Goal: Task Accomplishment & Management: Manage account settings

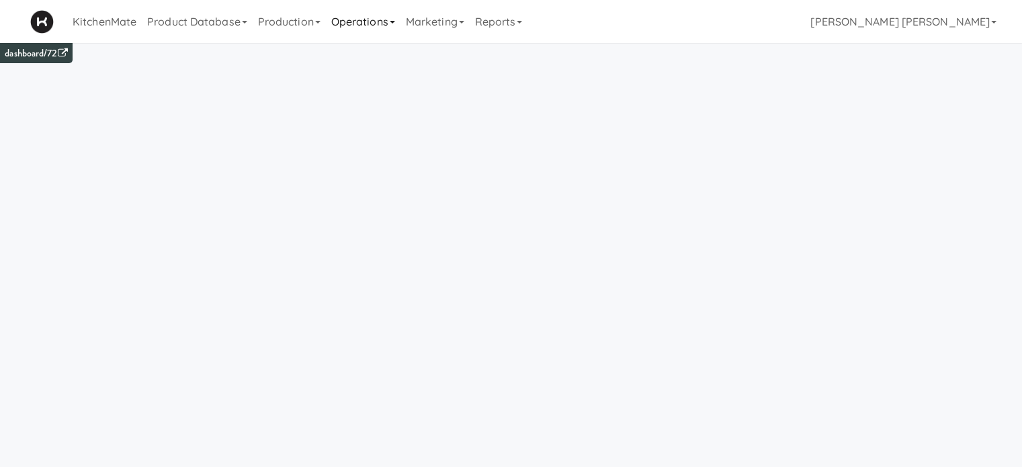
click at [352, 24] on link "Operations" at bounding box center [363, 21] width 75 height 43
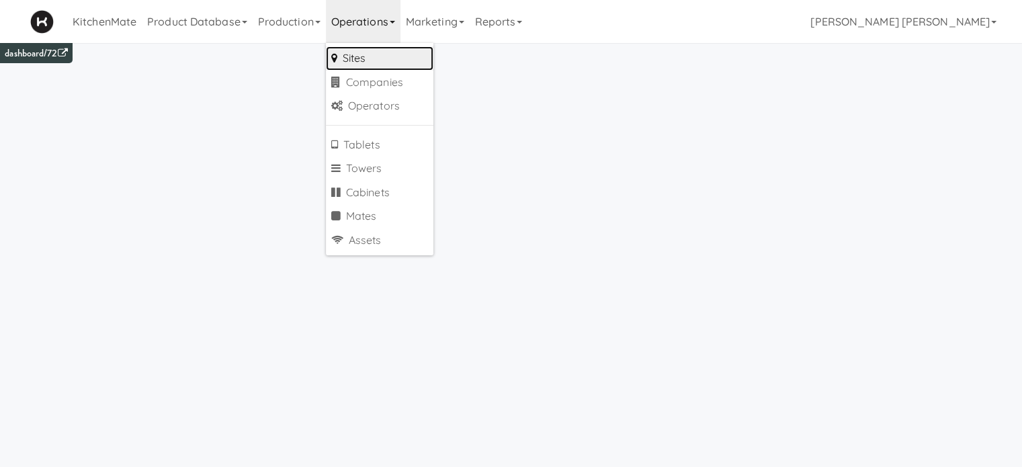
click at [354, 53] on link "Sites" at bounding box center [380, 58] width 108 height 24
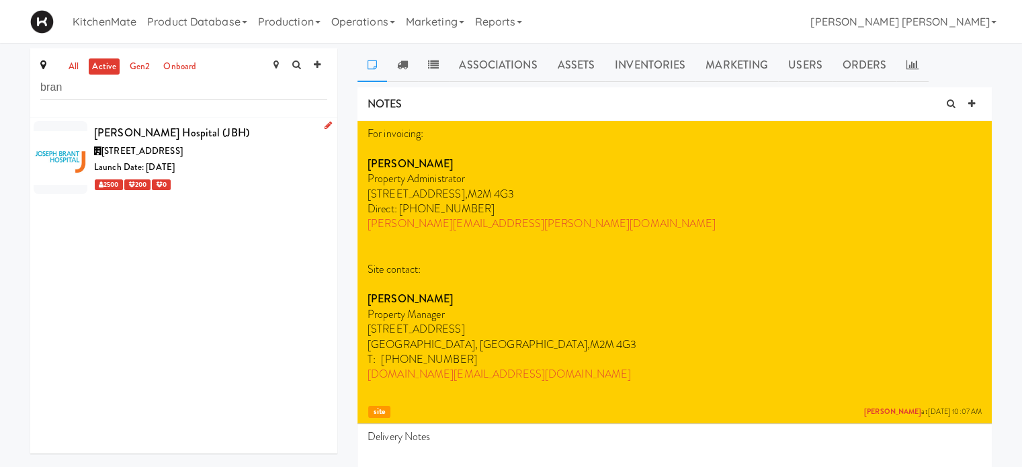
type input "bran"
click at [121, 155] on span "[STREET_ADDRESS]" at bounding box center [142, 151] width 81 height 13
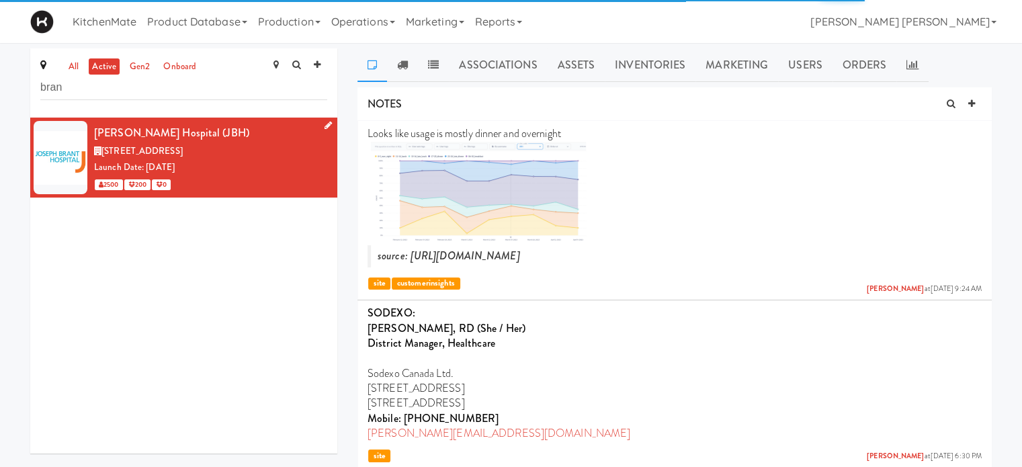
click at [325, 125] on icon at bounding box center [328, 125] width 7 height 9
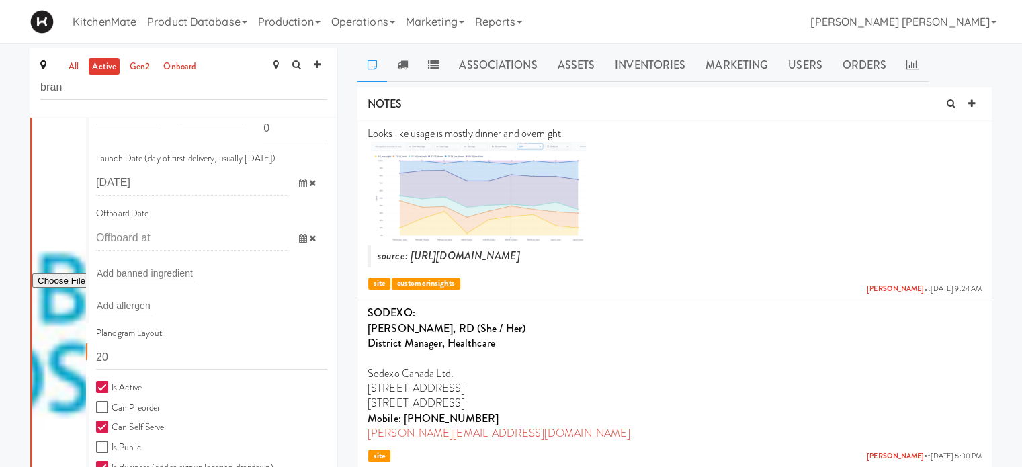
scroll to position [253, 0]
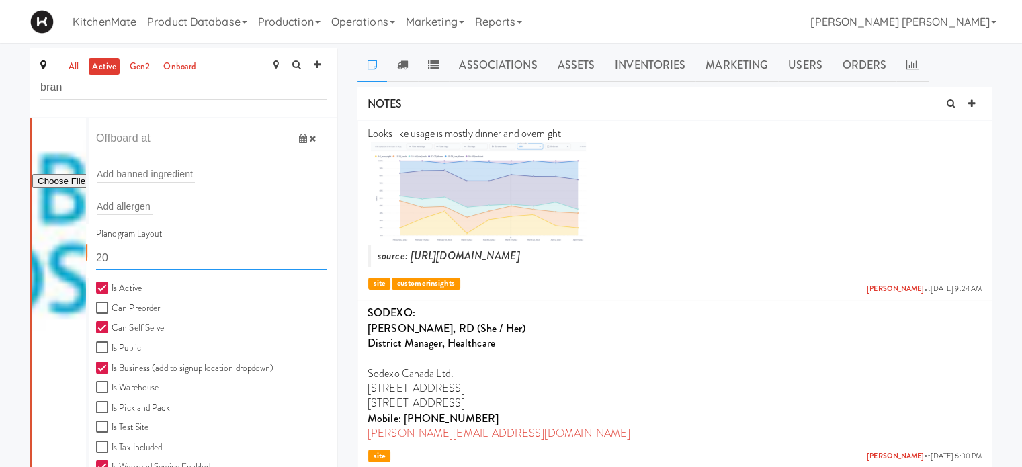
click at [140, 255] on input "20" at bounding box center [211, 257] width 231 height 25
type input "2"
type input "11111,11111,11111,1111,1111,11111"
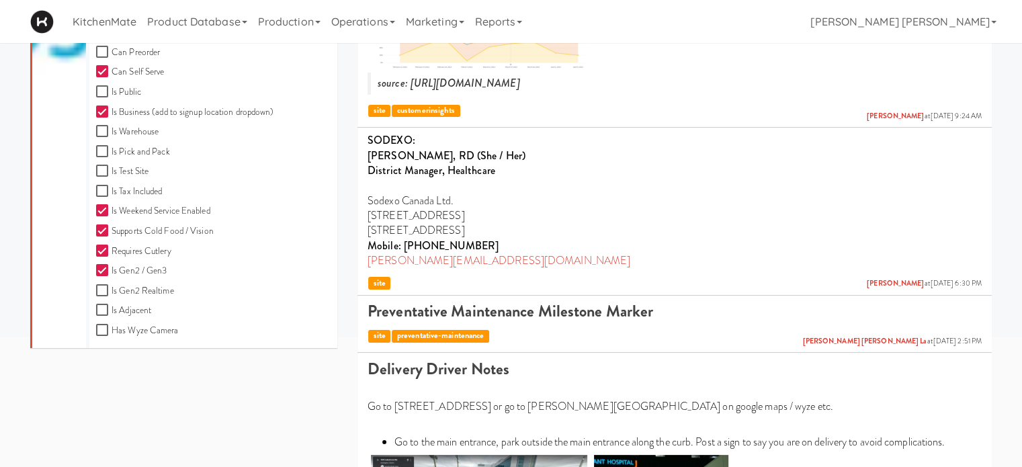
scroll to position [372, 0]
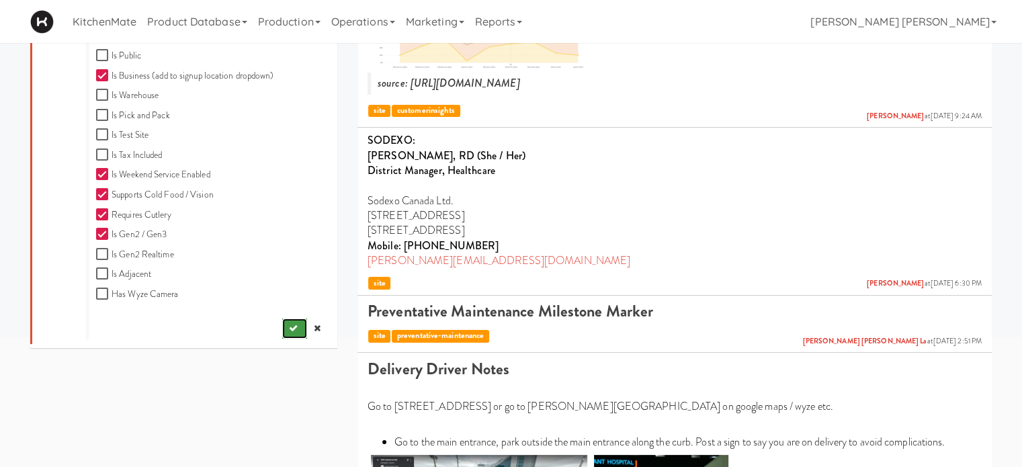
click at [289, 326] on icon "submit" at bounding box center [293, 328] width 9 height 9
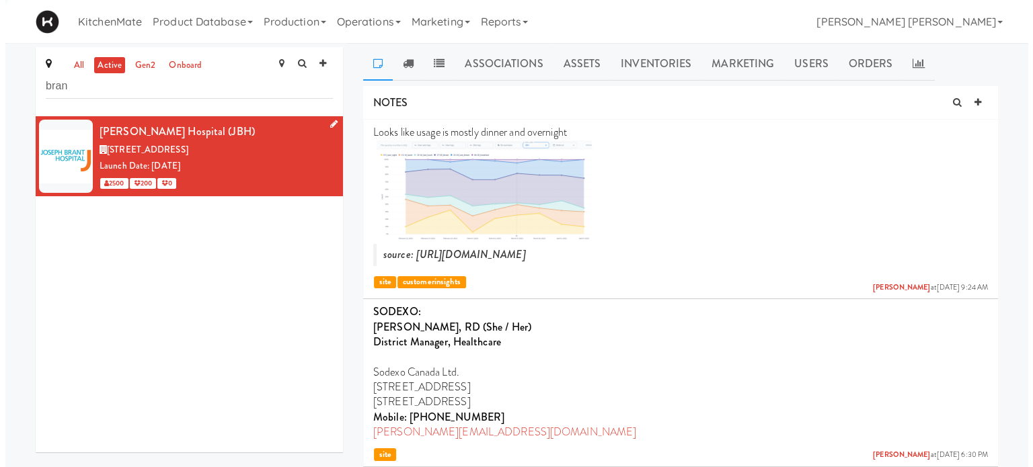
scroll to position [0, 0]
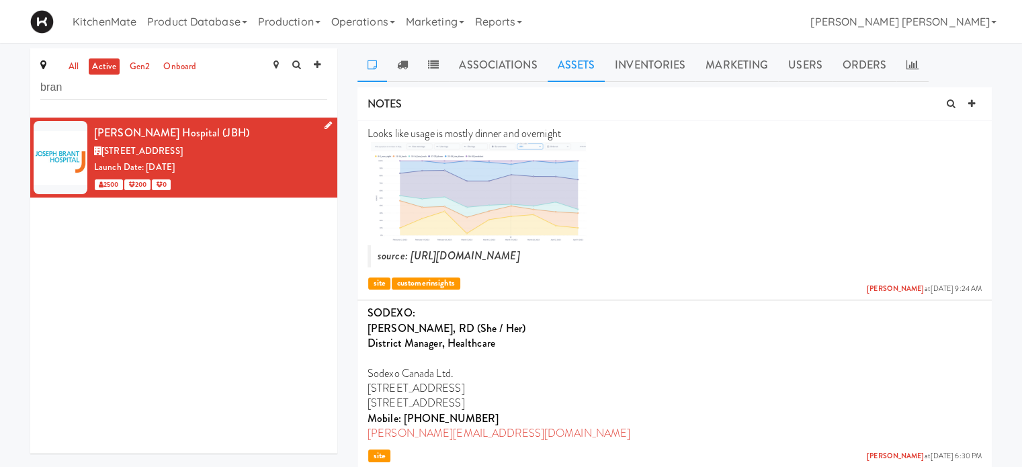
click at [575, 56] on link "Assets" at bounding box center [577, 65] width 58 height 34
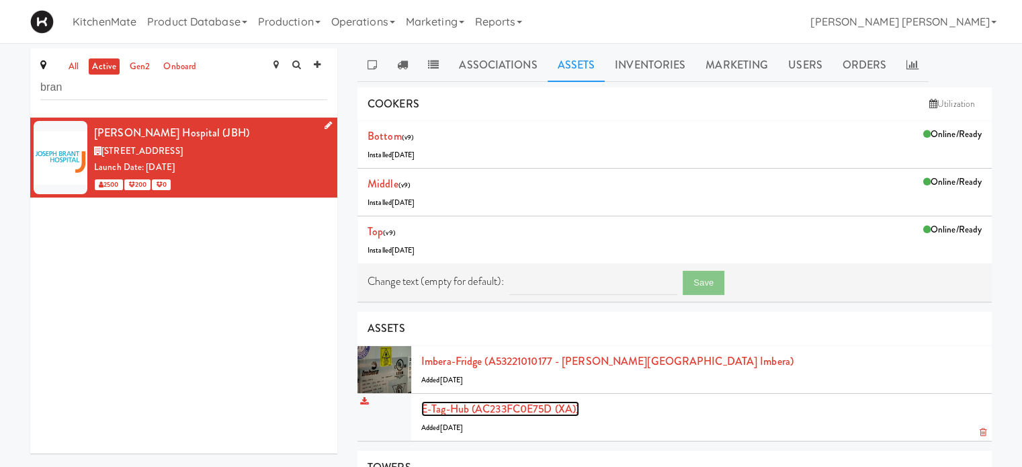
click at [544, 412] on link "E-tag-hub (AC233FC0E75D (XA))" at bounding box center [500, 408] width 158 height 15
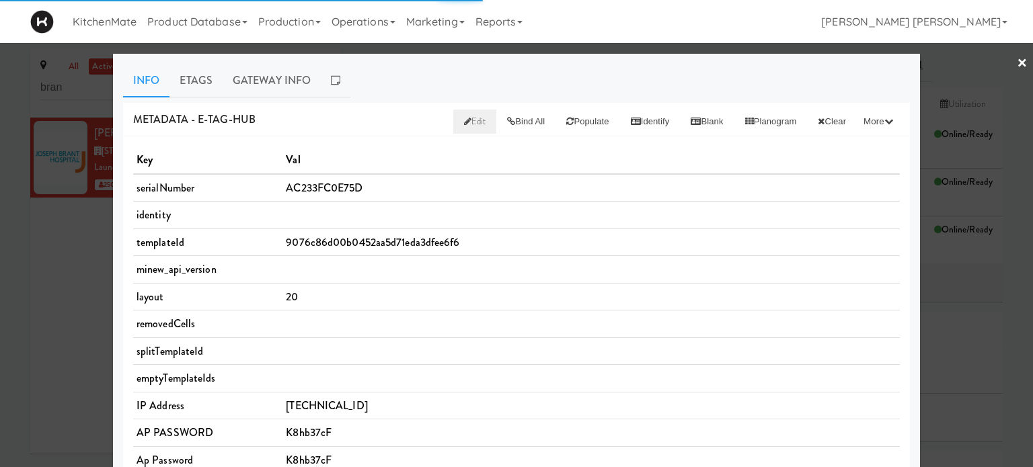
click at [464, 120] on span "Edit" at bounding box center [475, 121] width 22 height 13
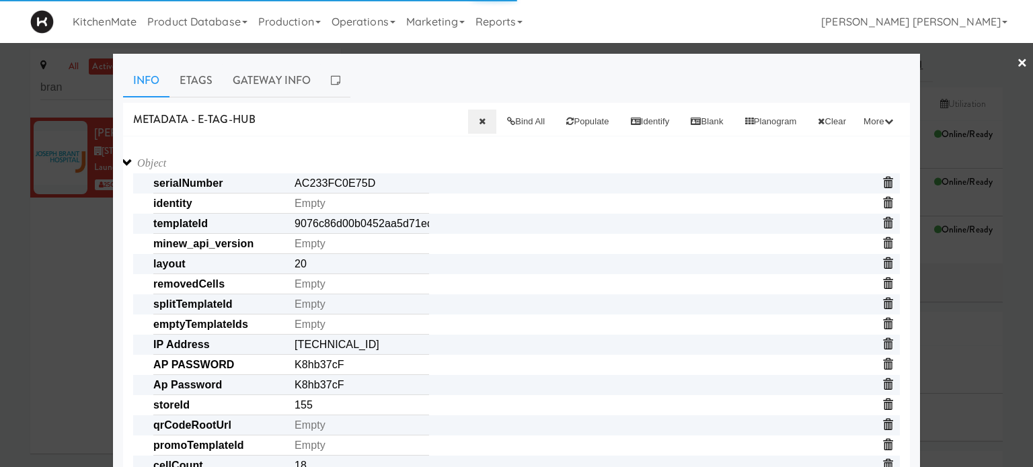
click at [345, 268] on input "20" at bounding box center [361, 264] width 134 height 20
type input "2"
paste input "11111,11111,11111,1111,1111,11111"
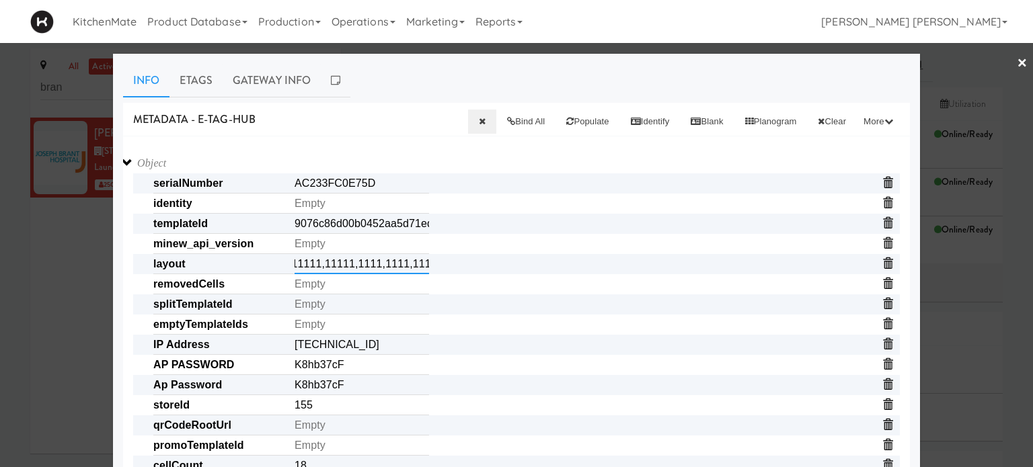
type input "11111,11111,11111,1111,1111,11111"
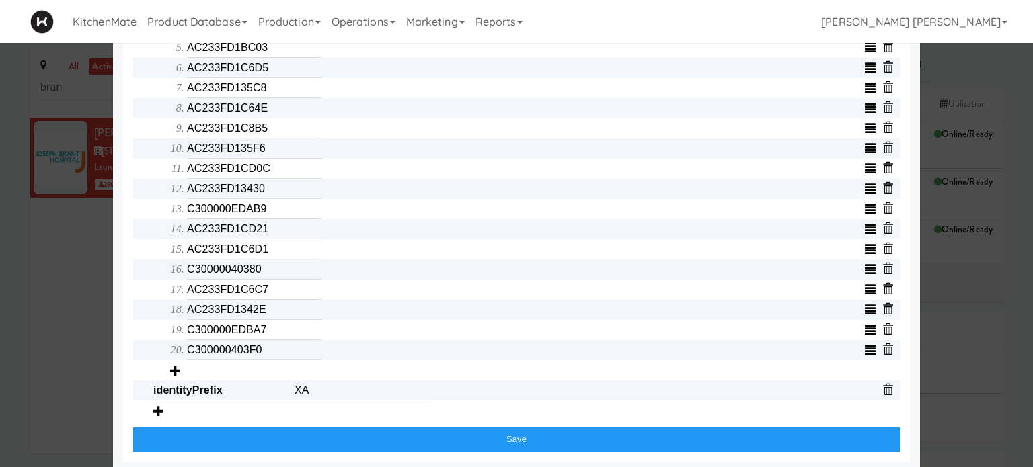
scroll to position [611, 0]
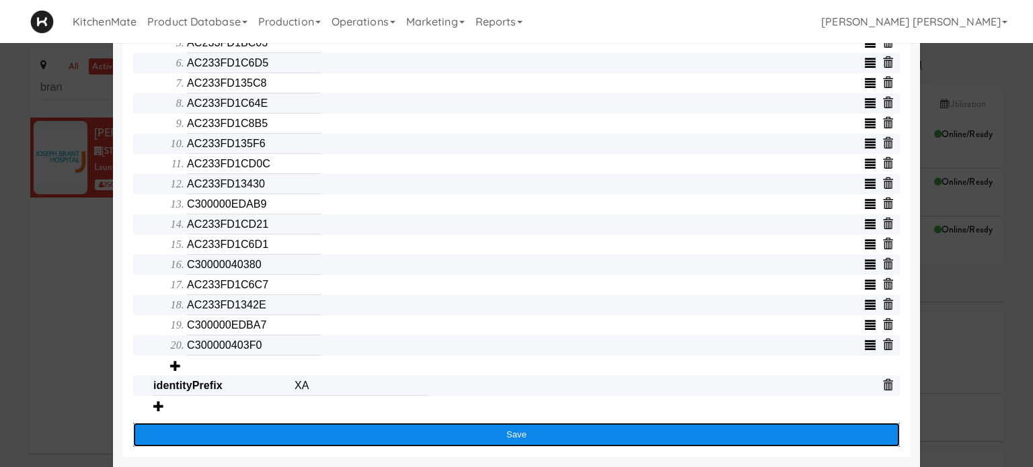
click at [514, 428] on button "Save" at bounding box center [516, 435] width 766 height 24
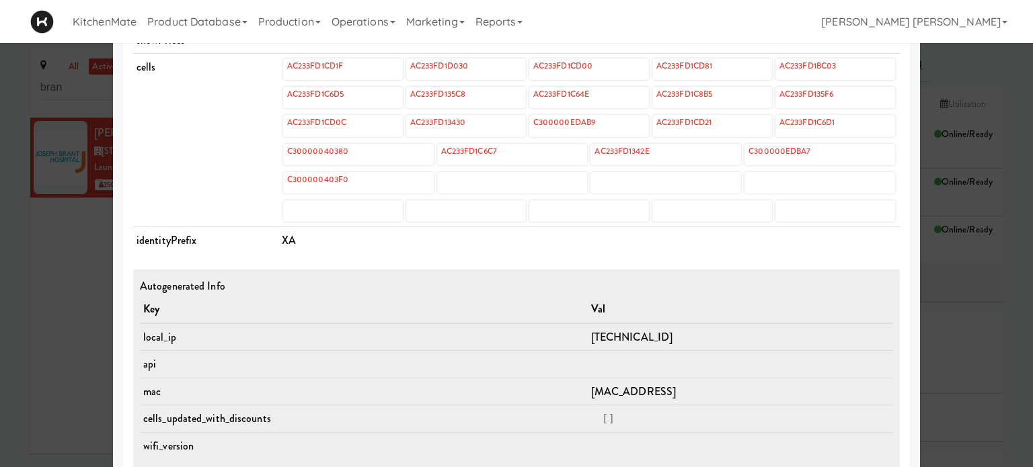
click at [0, 298] on div at bounding box center [516, 233] width 1033 height 467
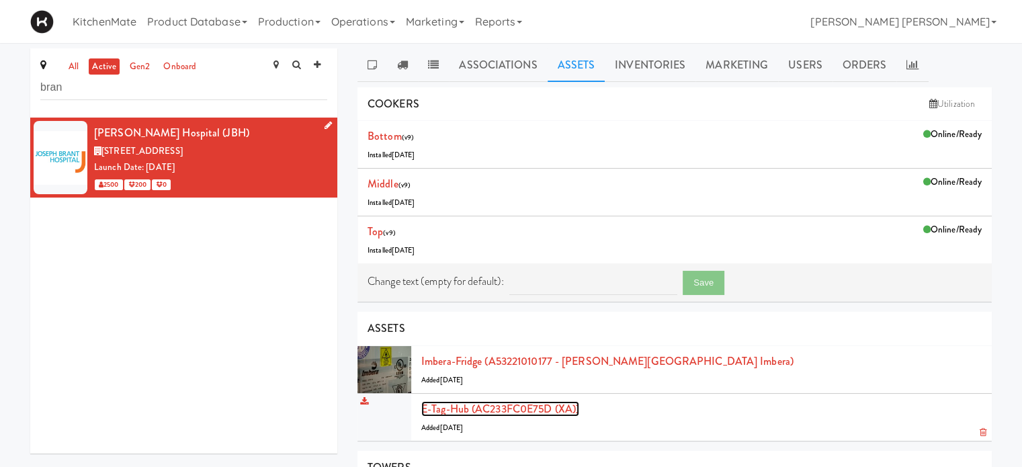
click at [520, 408] on link "E-tag-hub (AC233FC0E75D (XA))" at bounding box center [500, 408] width 158 height 15
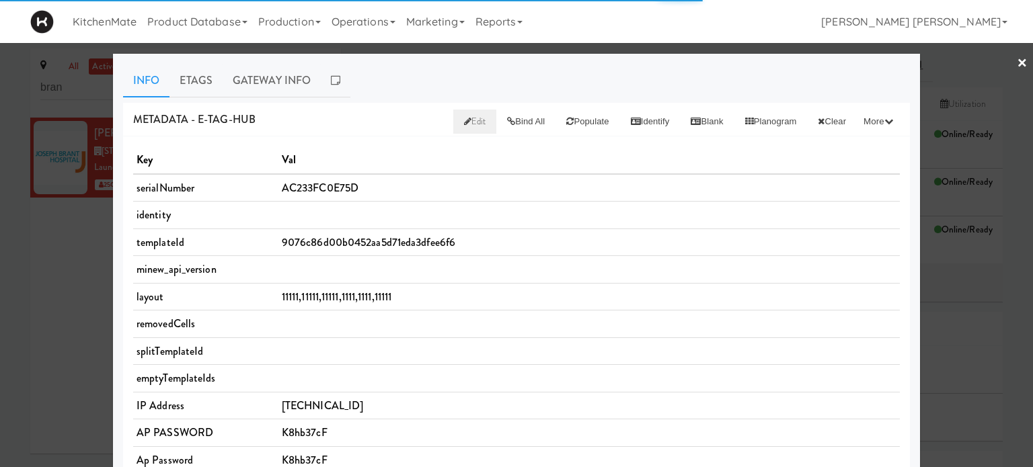
click at [464, 120] on span "Edit" at bounding box center [475, 121] width 22 height 13
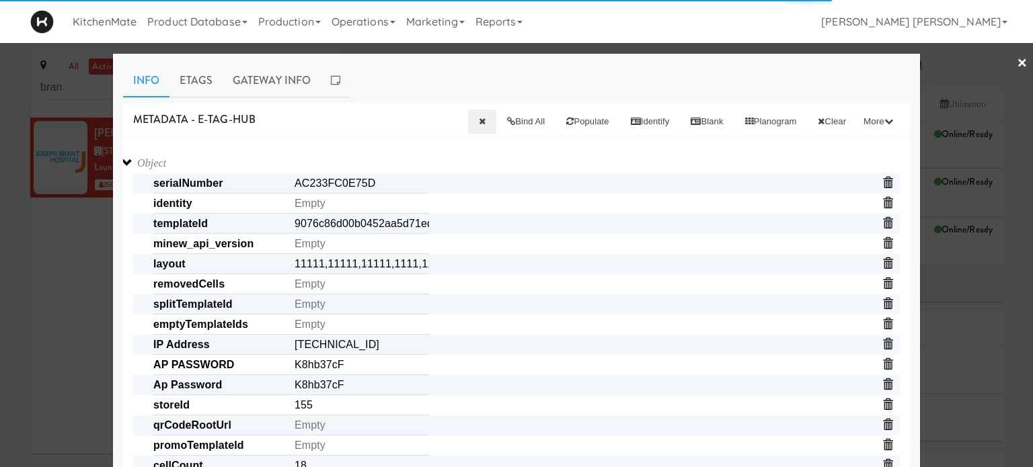
click at [460, 298] on span "splitTemplateId" at bounding box center [526, 304] width 746 height 20
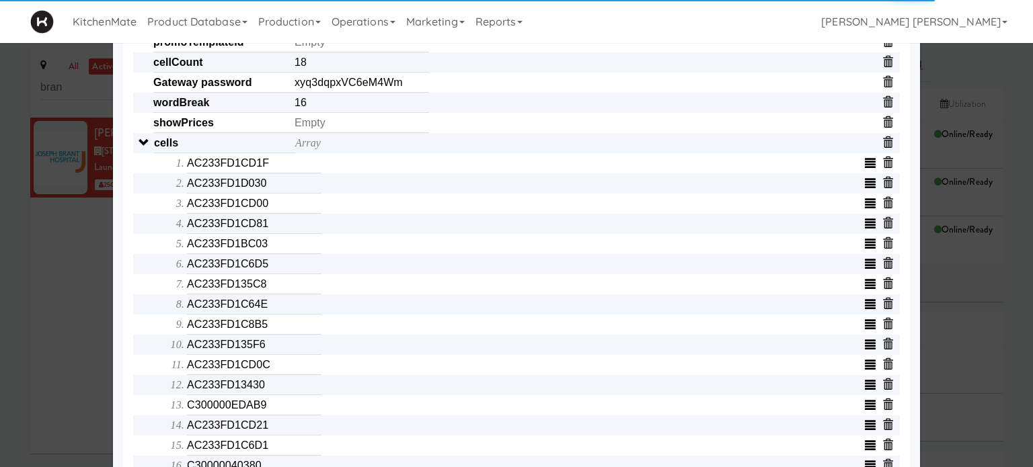
scroll to position [376, 0]
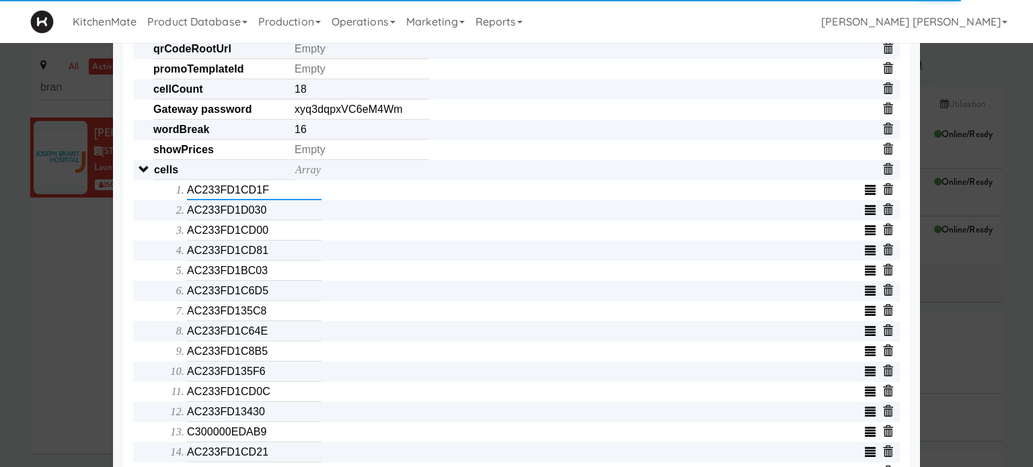
click at [282, 196] on input "AC233FD1CD1F" at bounding box center [254, 190] width 134 height 20
click at [282, 196] on input "text" at bounding box center [254, 190] width 134 height 20
click at [278, 220] on input "AC233FD1D030" at bounding box center [254, 210] width 134 height 20
click at [278, 220] on input "text" at bounding box center [254, 210] width 134 height 20
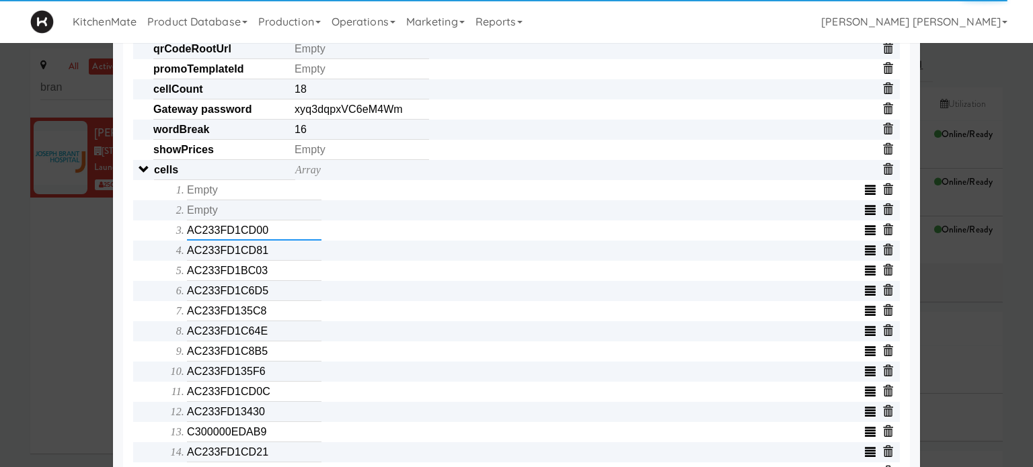
click at [277, 232] on input "AC233FD1CD00" at bounding box center [254, 230] width 134 height 20
click at [277, 232] on input "text" at bounding box center [254, 230] width 134 height 20
click at [275, 250] on input "AC233FD1CD81" at bounding box center [254, 251] width 134 height 20
click at [275, 250] on input "text" at bounding box center [254, 251] width 134 height 20
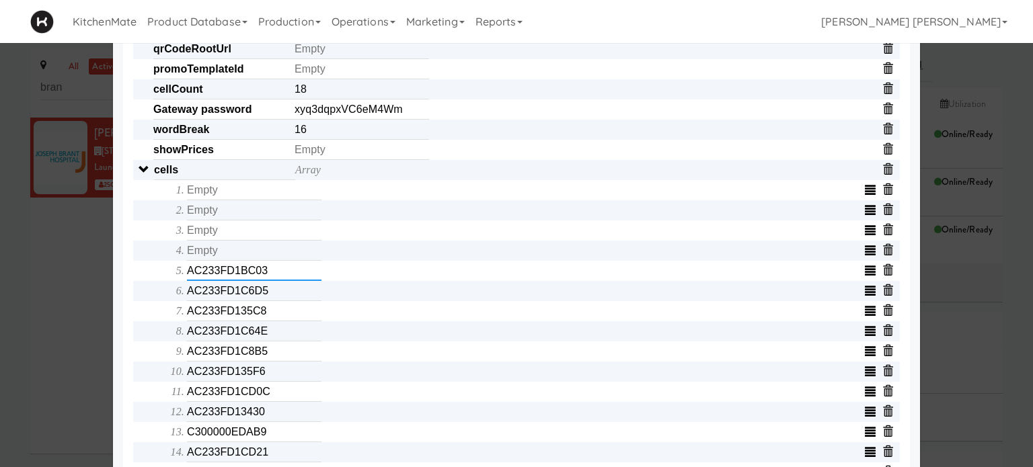
click at [277, 276] on input "AC233FD1BC03" at bounding box center [254, 271] width 134 height 20
click at [277, 276] on input "text" at bounding box center [254, 271] width 134 height 20
click at [275, 298] on input "AC233FD1C6D5" at bounding box center [254, 291] width 134 height 20
click at [275, 298] on input "text" at bounding box center [254, 291] width 134 height 20
click at [277, 321] on input "AC233FD135C8" at bounding box center [254, 311] width 134 height 20
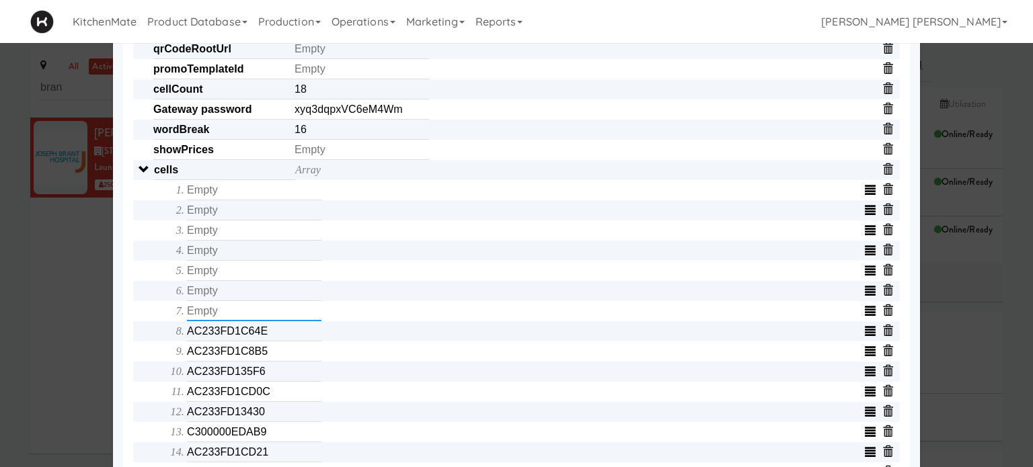
click at [277, 321] on input "text" at bounding box center [254, 311] width 134 height 20
click at [279, 340] on input "AC233FD1C64E" at bounding box center [254, 331] width 134 height 20
click at [279, 340] on input "text" at bounding box center [254, 331] width 134 height 20
click at [277, 361] on input "AC233FD1C8B5" at bounding box center [254, 351] width 134 height 20
type input "AC233FD1C8B"
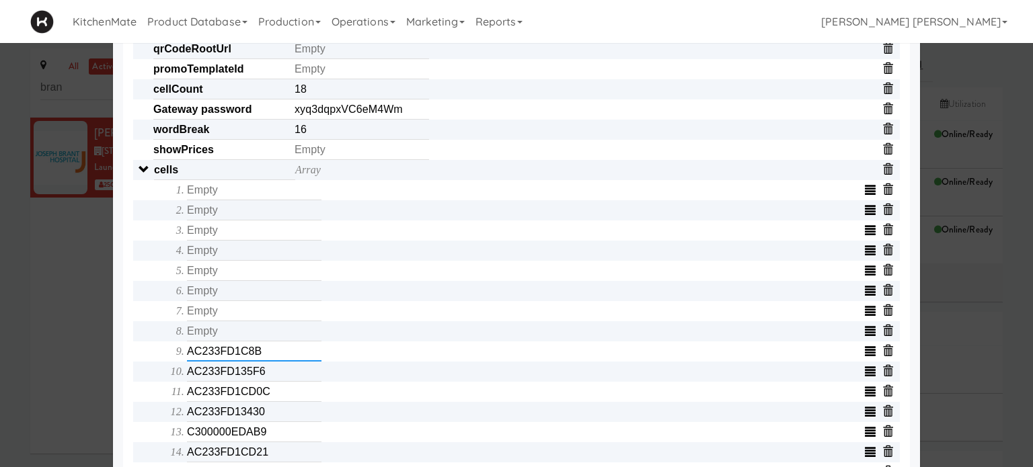
click at [277, 361] on input "AC233FD1C8B" at bounding box center [254, 351] width 134 height 20
click at [277, 361] on input "text" at bounding box center [254, 351] width 134 height 20
click at [277, 373] on input "AC233FD135F6" at bounding box center [254, 372] width 134 height 20
click at [277, 373] on input "text" at bounding box center [254, 372] width 134 height 20
click at [276, 393] on input "AC233FD1CD0C" at bounding box center [254, 392] width 134 height 20
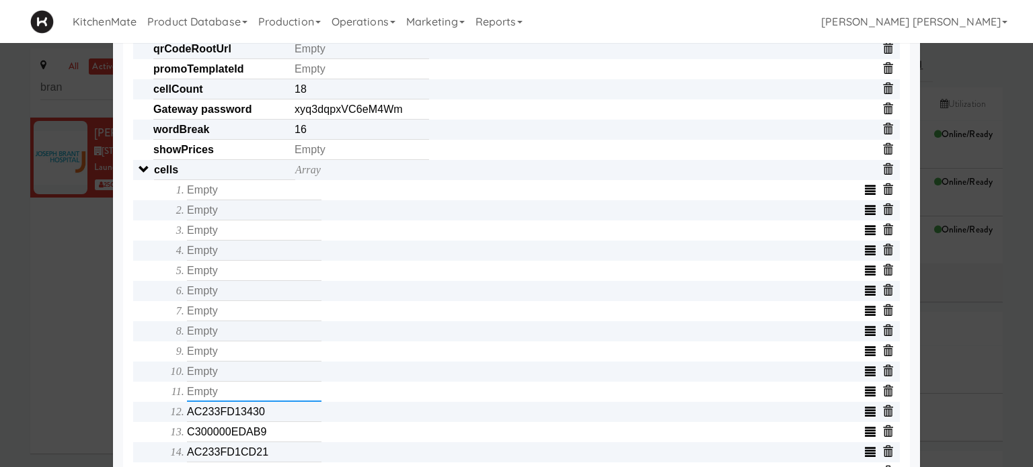
click at [276, 393] on input "text" at bounding box center [254, 392] width 134 height 20
click at [276, 413] on input "AC233FD13430" at bounding box center [254, 412] width 134 height 20
click at [276, 413] on input "text" at bounding box center [254, 412] width 134 height 20
click at [271, 442] on input "C300000EDAB9" at bounding box center [254, 432] width 134 height 20
click at [271, 442] on input "text" at bounding box center [254, 432] width 134 height 20
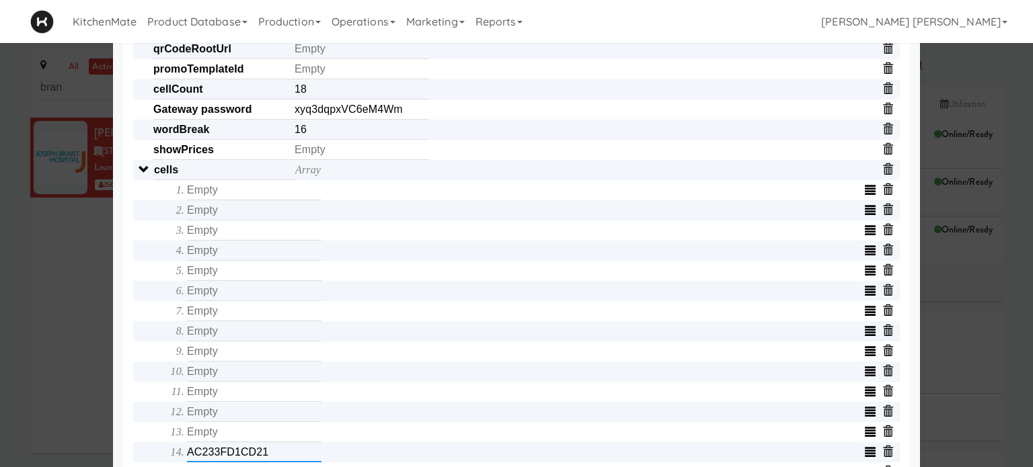
click at [269, 461] on input "AC233FD1CD21" at bounding box center [254, 452] width 134 height 20
click at [269, 461] on input "text" at bounding box center [254, 452] width 134 height 20
click at [133, 405] on div "Object serialNumber AC233FC0E75D identity templateId 9076c86d00b0452aa5d71eda3d…" at bounding box center [516, 291] width 766 height 1029
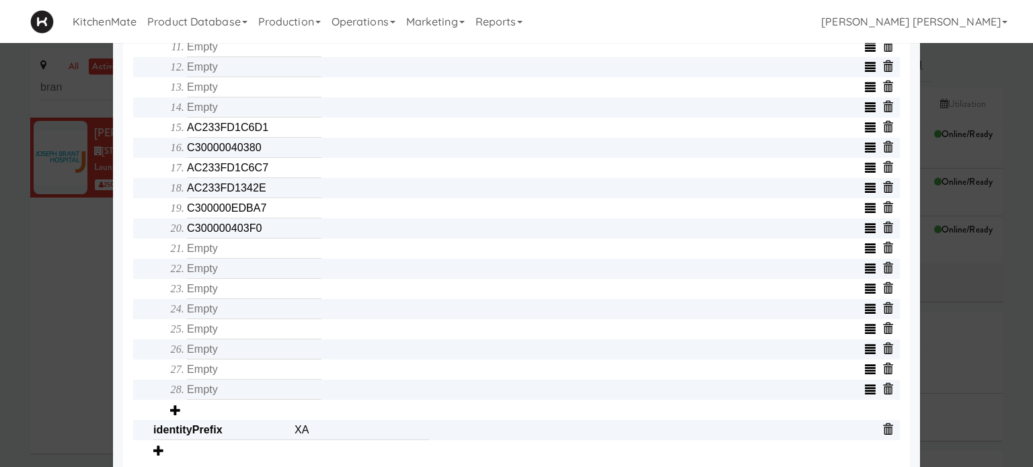
scroll to position [726, 0]
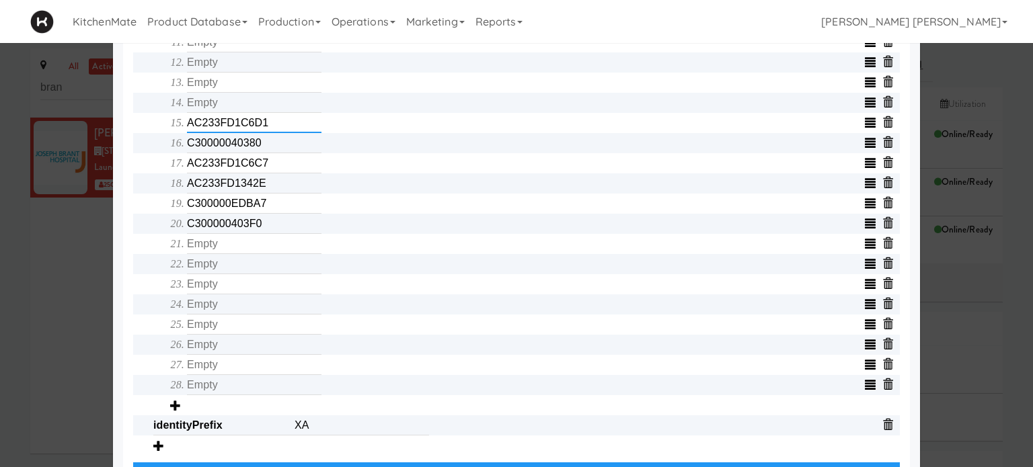
click at [272, 130] on input "AC233FD1C6D1" at bounding box center [254, 123] width 134 height 20
click at [272, 130] on input "text" at bounding box center [254, 123] width 134 height 20
click at [270, 141] on input "C30000040380" at bounding box center [254, 143] width 134 height 20
type input "C3000004038"
click at [270, 141] on input "C3000004038" at bounding box center [254, 143] width 134 height 20
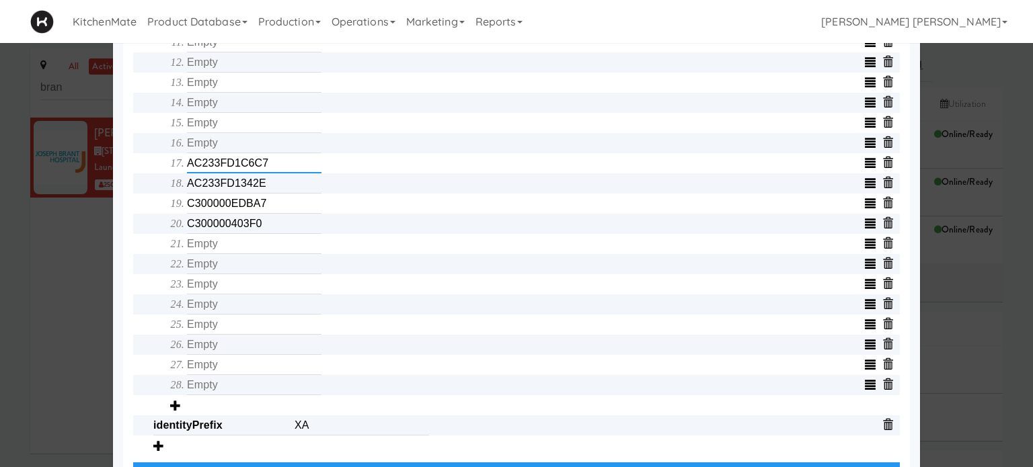
click at [268, 165] on input "AC233FD1C6C7" at bounding box center [254, 163] width 134 height 20
click at [268, 182] on input "AC233FD1342E" at bounding box center [254, 183] width 134 height 20
click at [268, 182] on input "text" at bounding box center [254, 183] width 134 height 20
click at [270, 214] on input "C300000EDBA7" at bounding box center [254, 204] width 134 height 20
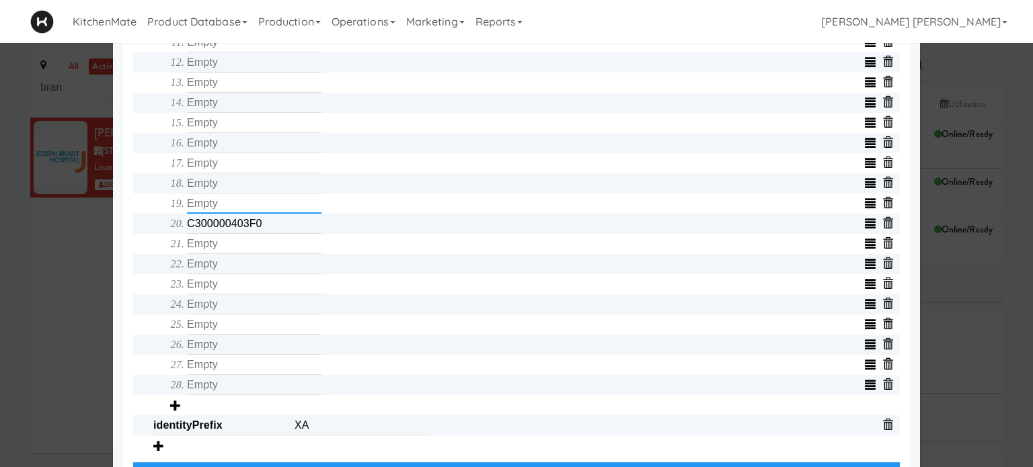
click at [270, 214] on input "text" at bounding box center [254, 204] width 134 height 20
click at [270, 225] on input "C300000403F0" at bounding box center [254, 224] width 134 height 20
click at [270, 225] on input "text" at bounding box center [254, 224] width 134 height 20
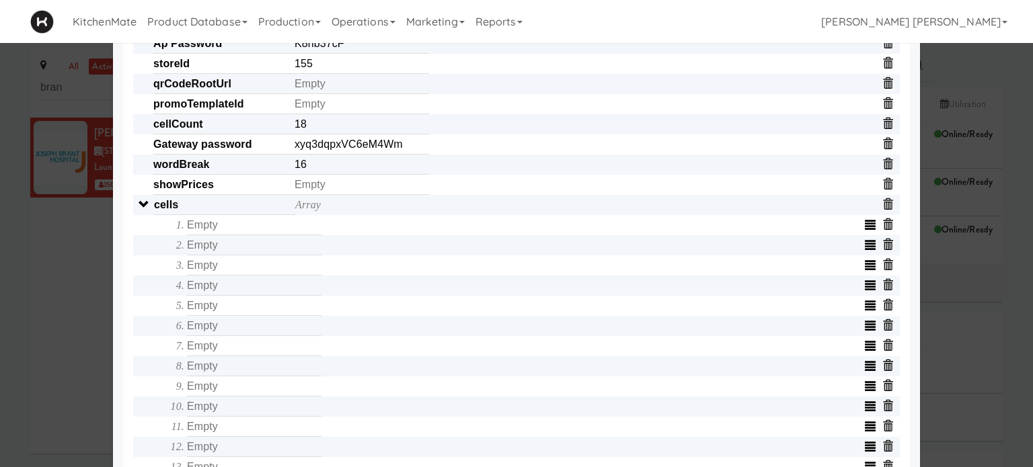
scroll to position [296, 0]
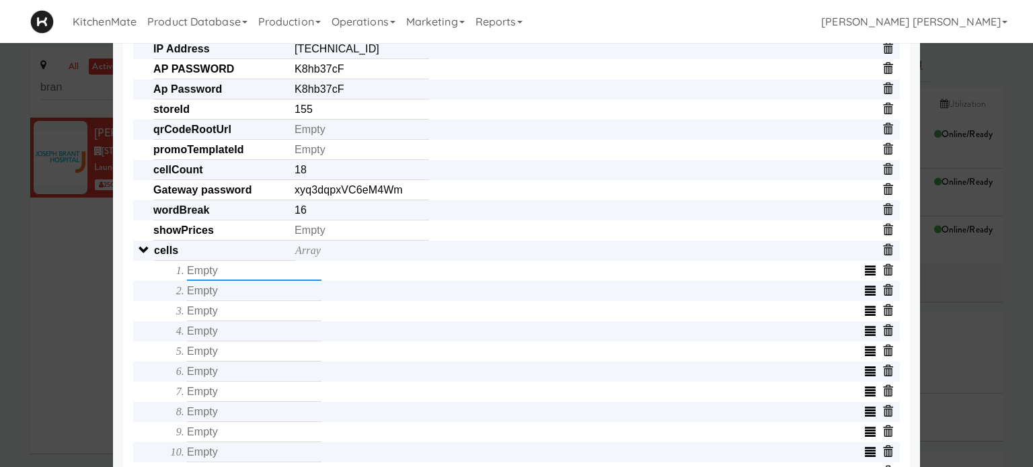
click at [243, 277] on input "text" at bounding box center [254, 271] width 134 height 20
type input "AC233FD1C6D1"
click at [241, 296] on input "text" at bounding box center [254, 291] width 134 height 20
type input "C30000040380"
click at [241, 314] on input "text" at bounding box center [254, 311] width 134 height 20
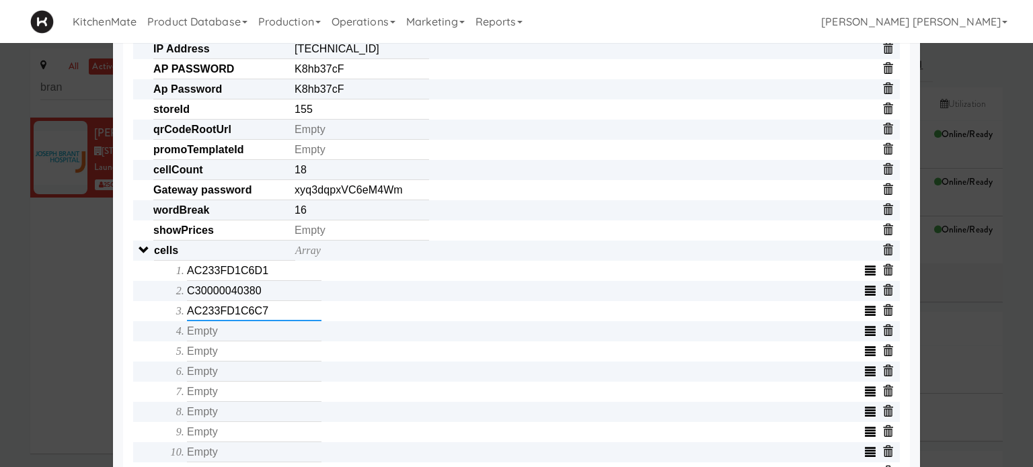
type input "AC233FD1C6C7"
click at [232, 336] on input "text" at bounding box center [254, 331] width 134 height 20
type input "AC233FD135F6"
click at [225, 354] on input "text" at bounding box center [254, 351] width 134 height 20
type input "C300000EDAB9"
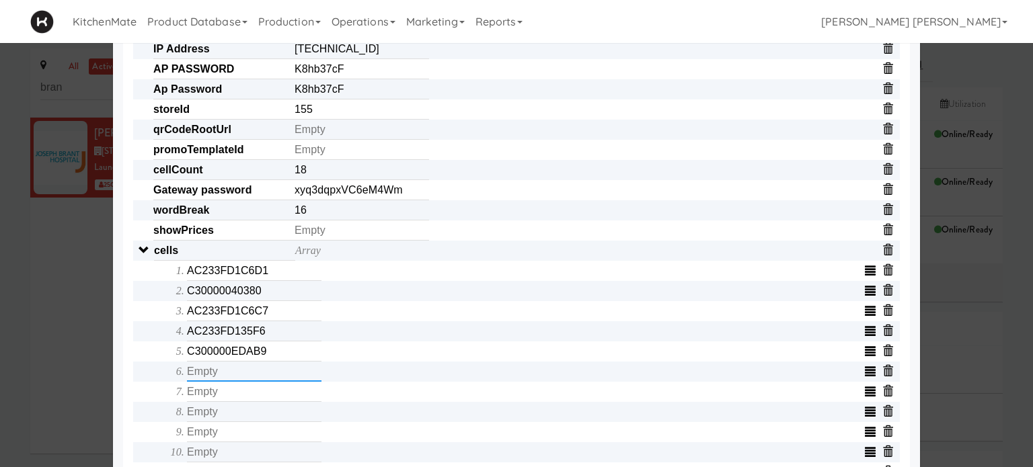
click at [220, 374] on input "text" at bounding box center [254, 372] width 134 height 20
type input "AC233FD1342E"
click at [223, 397] on input "text" at bounding box center [254, 392] width 134 height 20
type input "C300000EDBA7"
click at [220, 416] on input "text" at bounding box center [254, 412] width 134 height 20
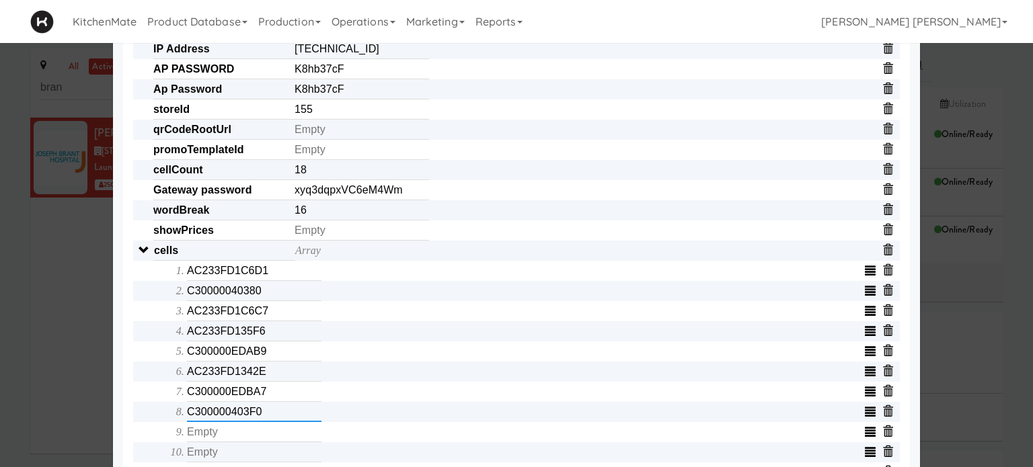
type input "C300000403F0"
click at [216, 437] on input "text" at bounding box center [254, 432] width 134 height 20
type input "AC233FD1C6D5"
click at [215, 460] on input "text" at bounding box center [254, 452] width 134 height 20
type input "AC233FD1CD1F"
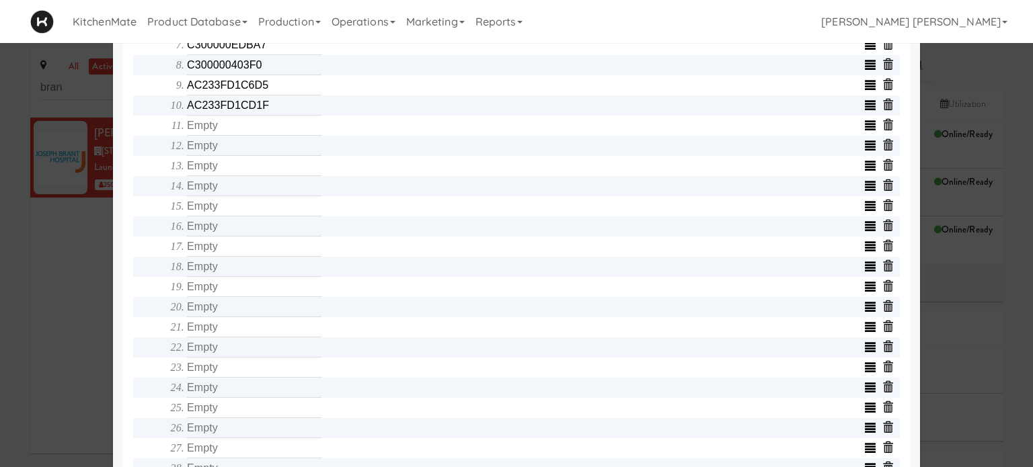
scroll to position [645, 0]
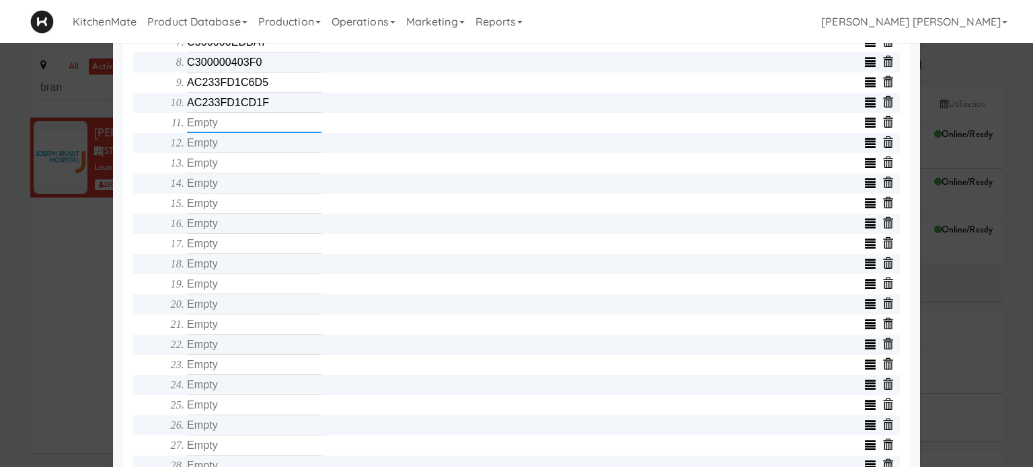
click at [228, 128] on input "text" at bounding box center [254, 123] width 134 height 20
type input "AC233FD1BC03"
click at [228, 150] on input "text" at bounding box center [254, 143] width 134 height 20
type input "AC233FD1CAD4"
click at [228, 169] on input "text" at bounding box center [254, 163] width 134 height 20
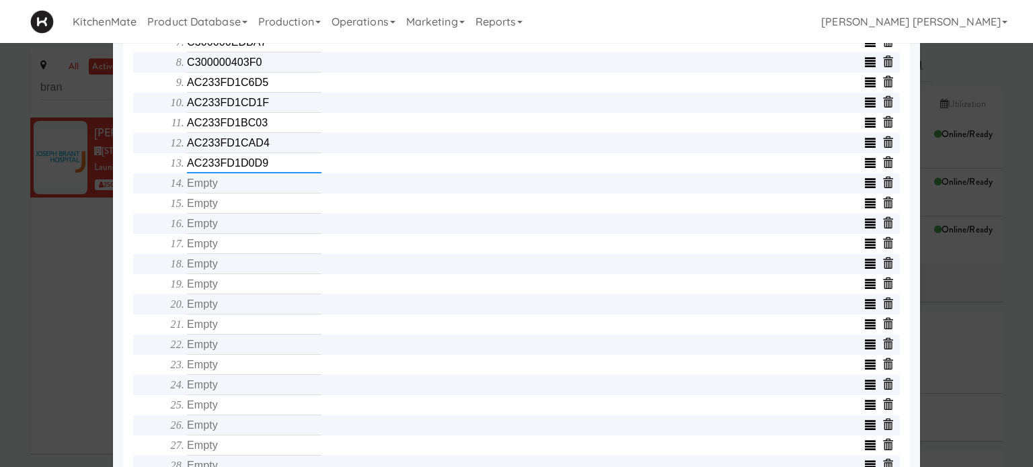
type input "AC233FD1D0D9"
click at [229, 188] on input "text" at bounding box center [254, 183] width 134 height 20
type input "AC233FD388C1"
click at [228, 208] on input "text" at bounding box center [254, 204] width 134 height 20
type input "C300000EDE14"
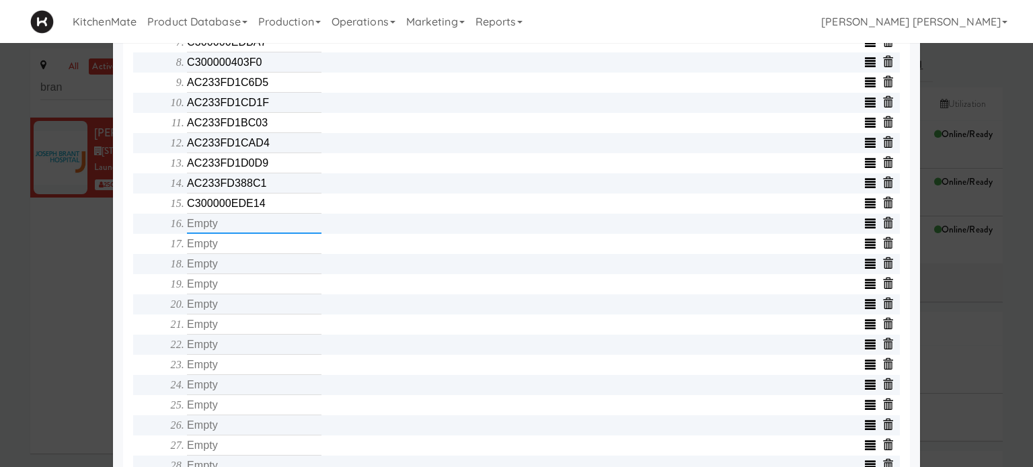
click at [228, 232] on input "text" at bounding box center [254, 224] width 134 height 20
type input "AC233FD38866"
click at [228, 249] on input "text" at bounding box center [254, 244] width 134 height 20
type input "AC233FD38869"
click at [226, 274] on input "text" at bounding box center [254, 264] width 134 height 20
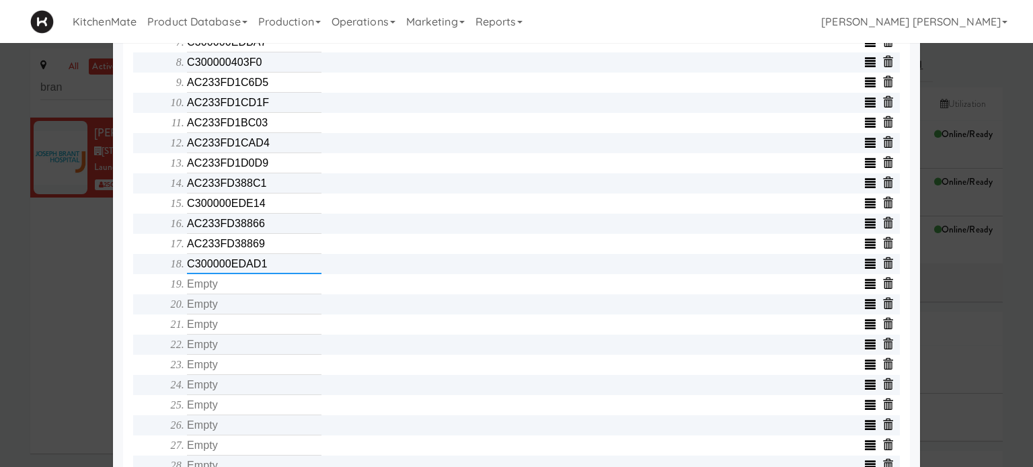
type input "C300000EDAD1"
click at [226, 292] on input "text" at bounding box center [254, 284] width 134 height 20
type input "AC233FD3992B"
click at [224, 315] on input "text" at bounding box center [254, 304] width 134 height 20
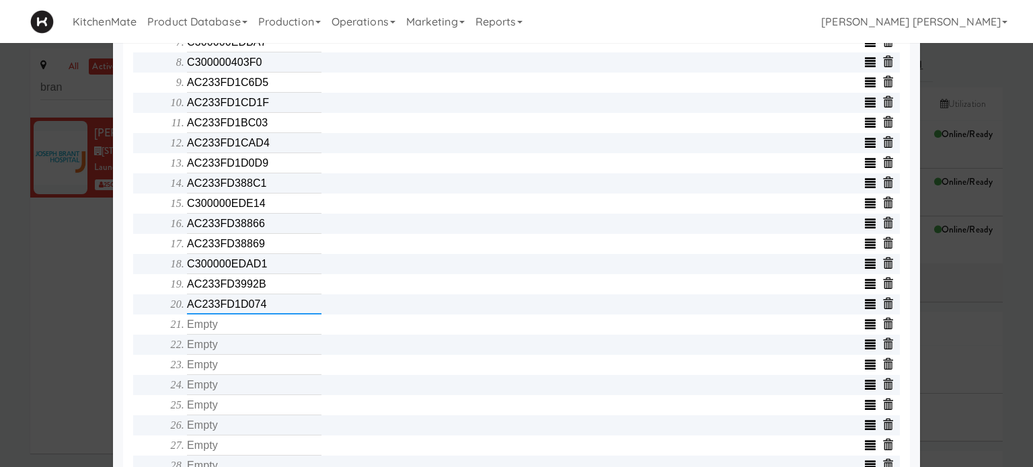
type input "AC233FD1D074"
click at [224, 330] on input "text" at bounding box center [254, 325] width 134 height 20
type input "AC233FD1CBBA"
click at [223, 349] on input "text" at bounding box center [254, 345] width 134 height 20
type input "C300000EDAD9"
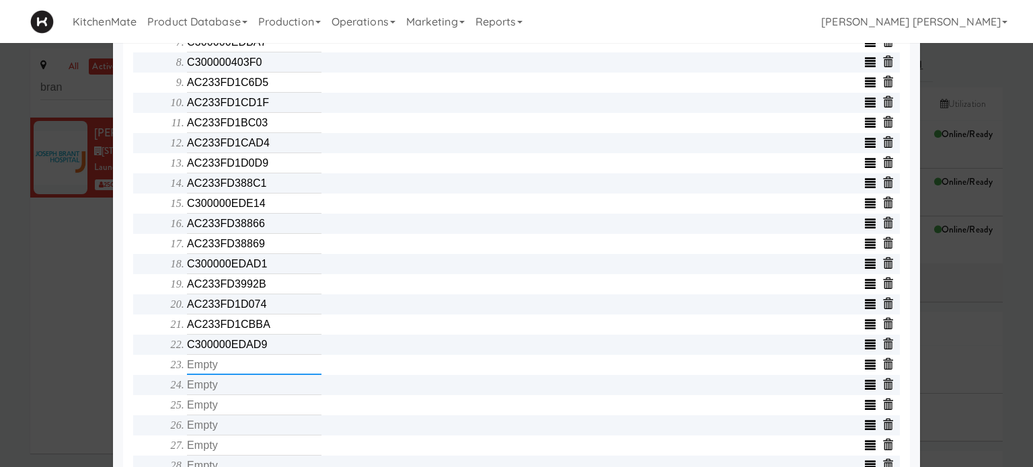
click at [223, 368] on input "text" at bounding box center [254, 365] width 134 height 20
type input "AC233FD1CF3B"
click at [223, 393] on input "text" at bounding box center [254, 385] width 134 height 20
type input "C300000EDC33"
click at [223, 405] on input "text" at bounding box center [254, 405] width 134 height 20
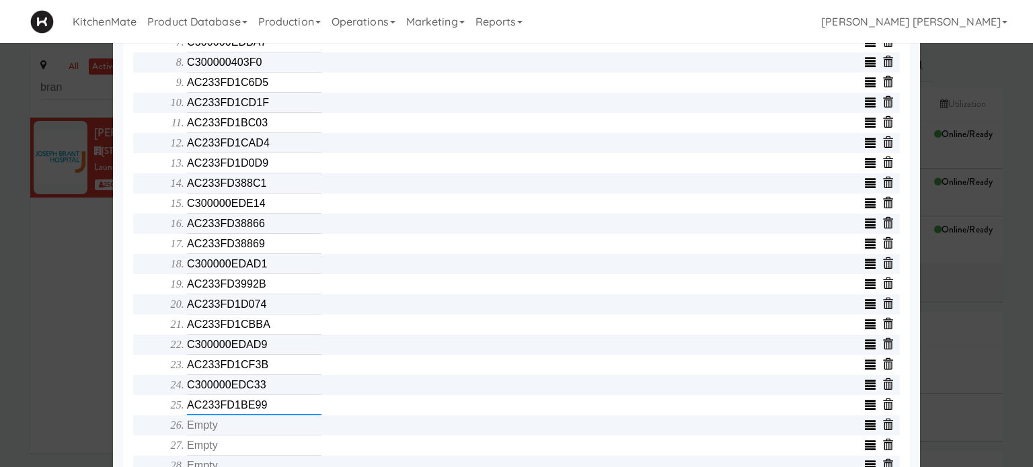
type input "AC233FD1BE99"
click at [223, 430] on input "text" at bounding box center [254, 425] width 134 height 20
type input "C300000EDB77"
click at [226, 450] on input "text" at bounding box center [254, 446] width 134 height 20
type input "C300000EDE12"
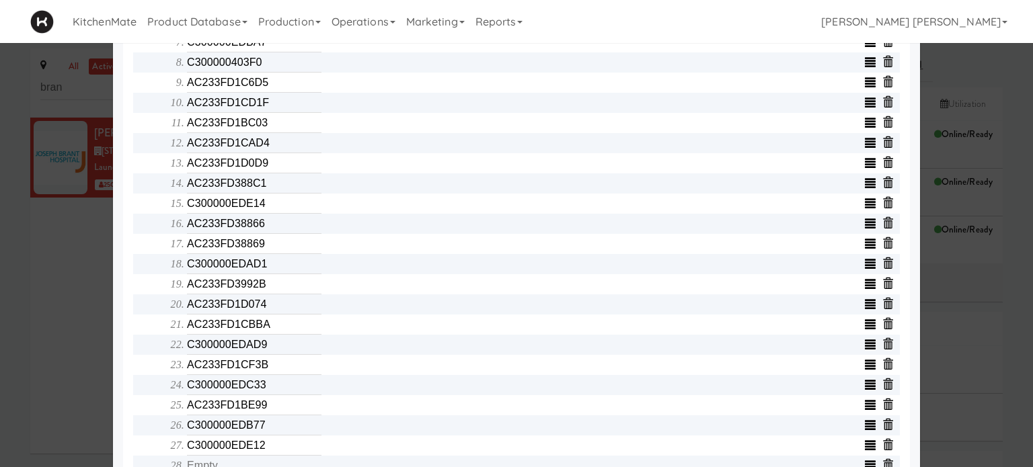
click at [137, 401] on div "Object serialNumber AC233FC0E75D identity templateId 9076c86d00b0452aa5d71eda3d…" at bounding box center [516, 22] width 766 height 1029
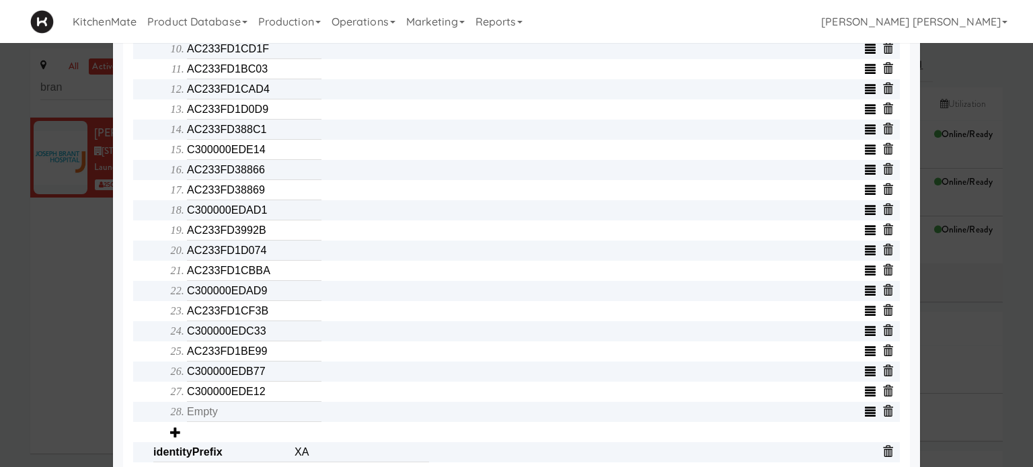
scroll to position [726, 0]
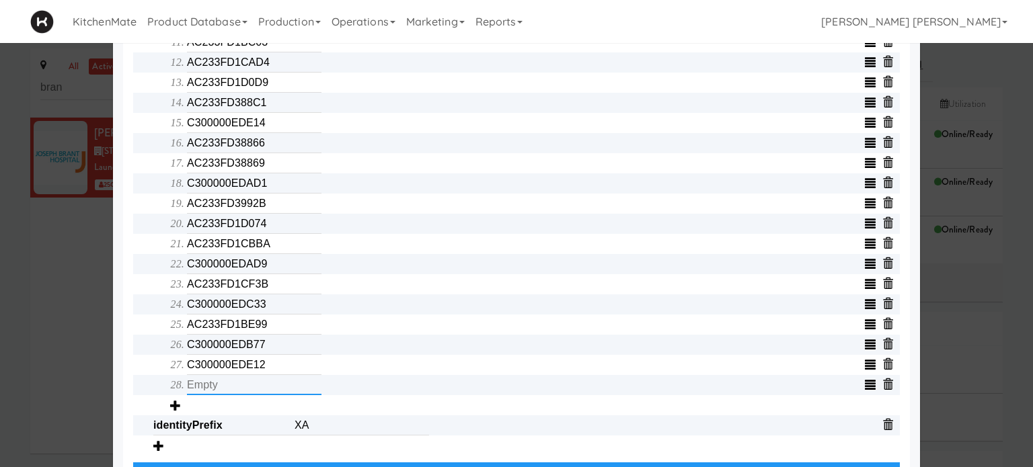
drag, startPoint x: 137, startPoint y: 401, endPoint x: 206, endPoint y: 385, distance: 71.1
click at [206, 385] on input "text" at bounding box center [254, 385] width 134 height 20
type input "AC233FD1C92E"
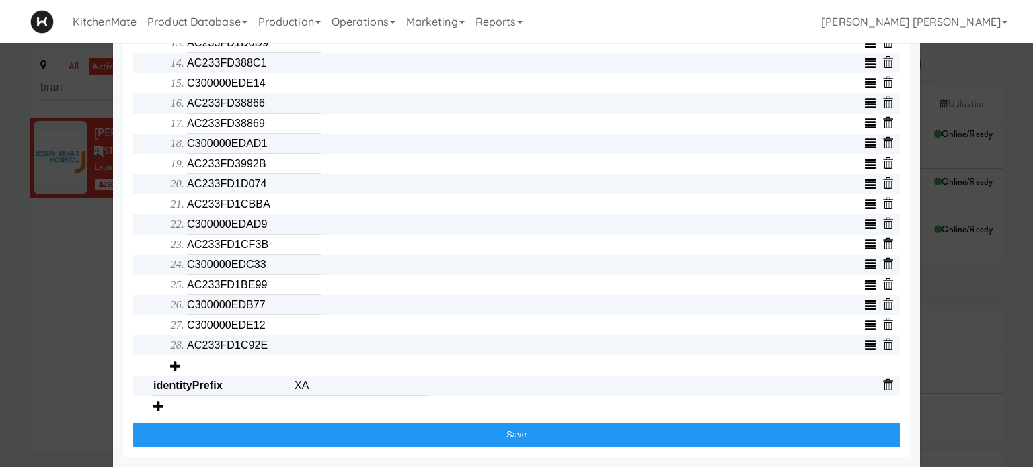
scroll to position [772, 0]
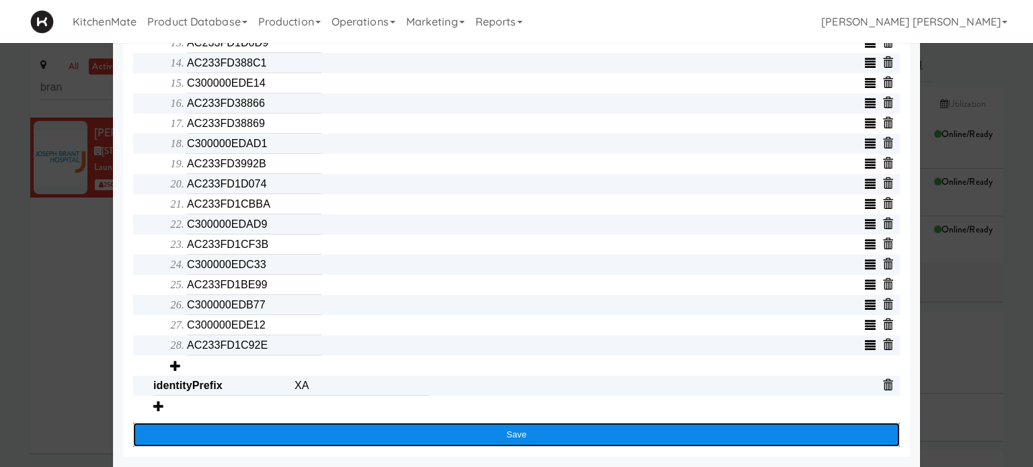
click at [528, 432] on button "Save" at bounding box center [516, 435] width 766 height 24
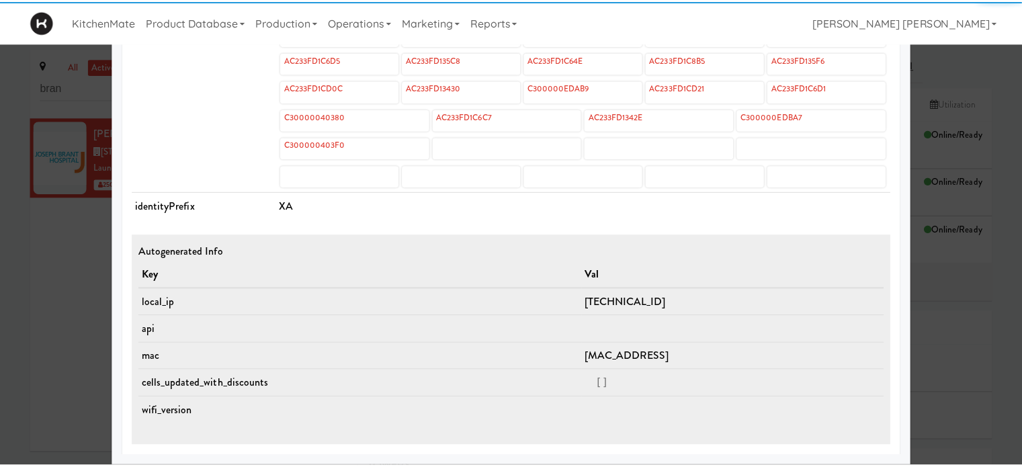
scroll to position [641, 0]
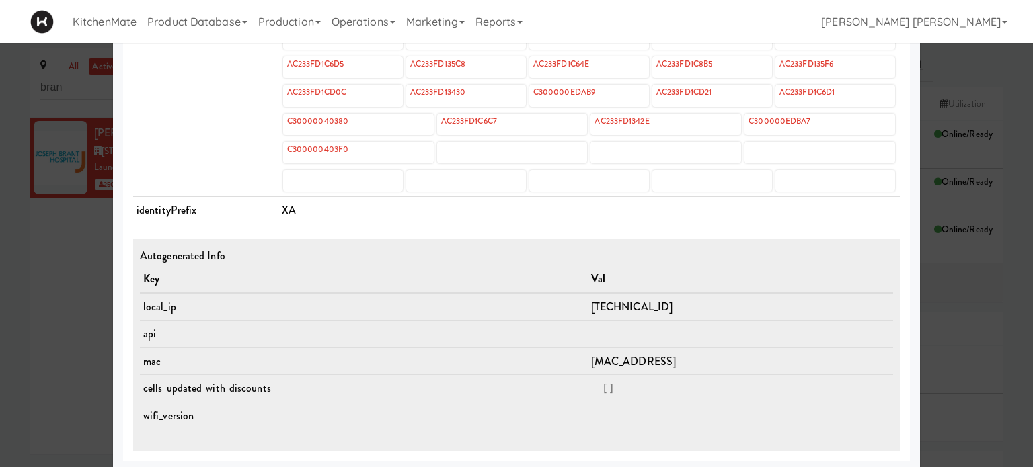
click at [48, 284] on div at bounding box center [516, 233] width 1033 height 467
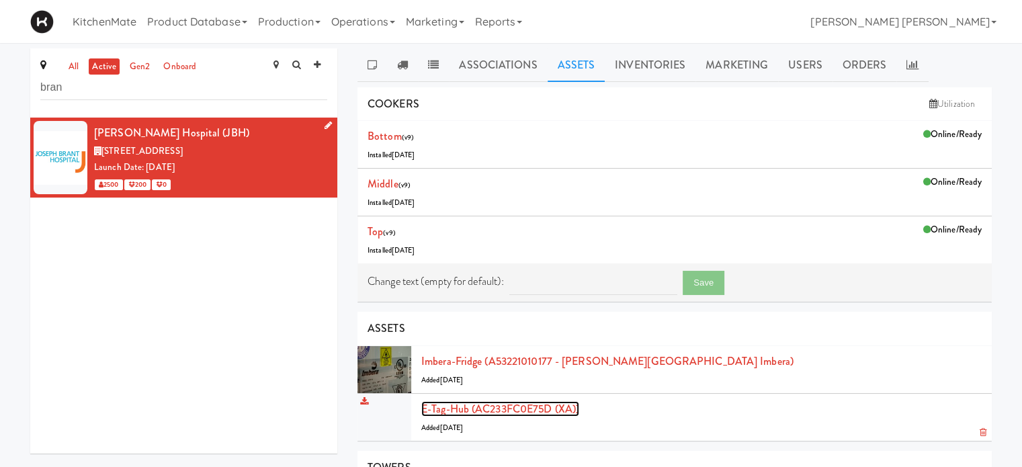
click at [542, 411] on link "E-tag-hub (AC233FC0E75D (XA))" at bounding box center [500, 408] width 158 height 15
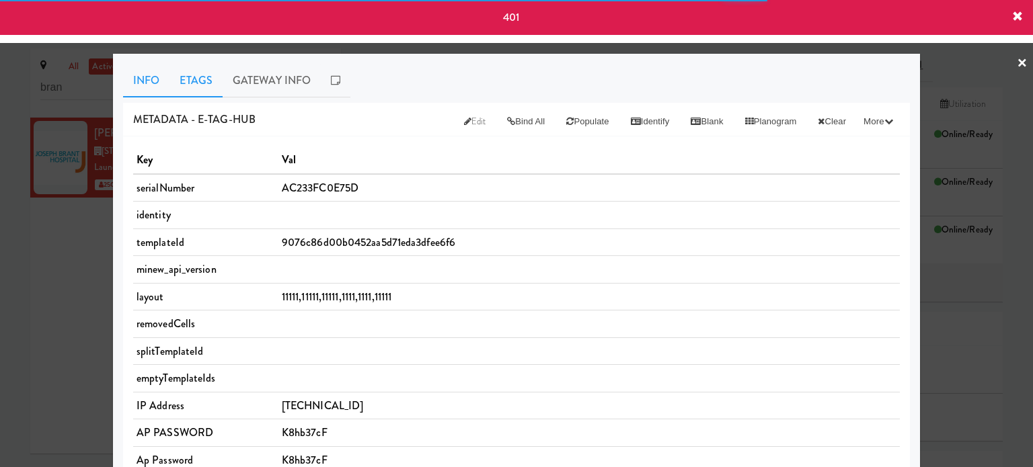
click at [184, 85] on link "Etags" at bounding box center [195, 81] width 53 height 34
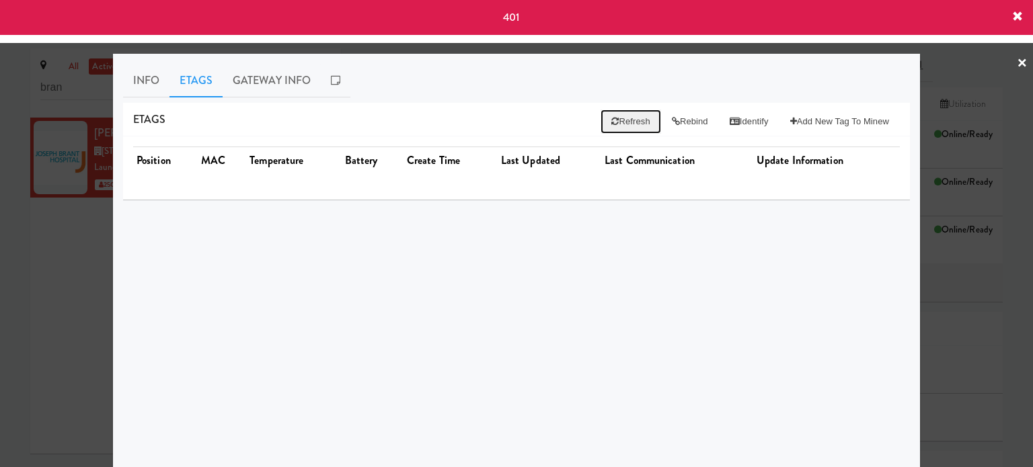
click at [610, 115] on button "Refresh" at bounding box center [630, 122] width 60 height 24
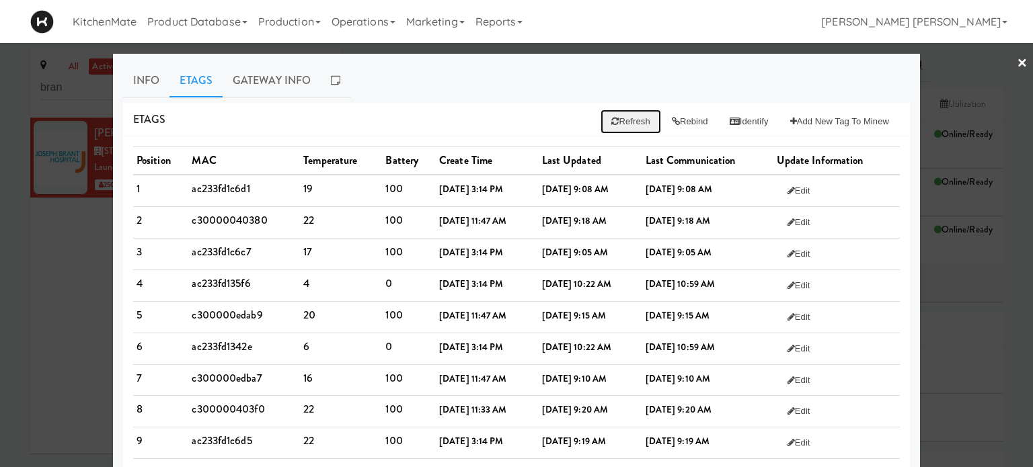
click at [610, 115] on button "Refresh" at bounding box center [630, 122] width 60 height 24
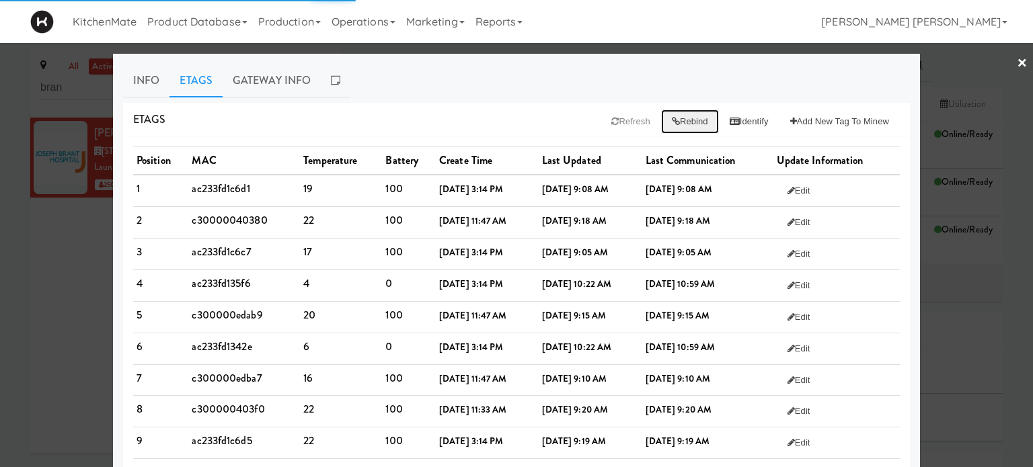
click at [674, 123] on button "Rebind" at bounding box center [690, 122] width 58 height 24
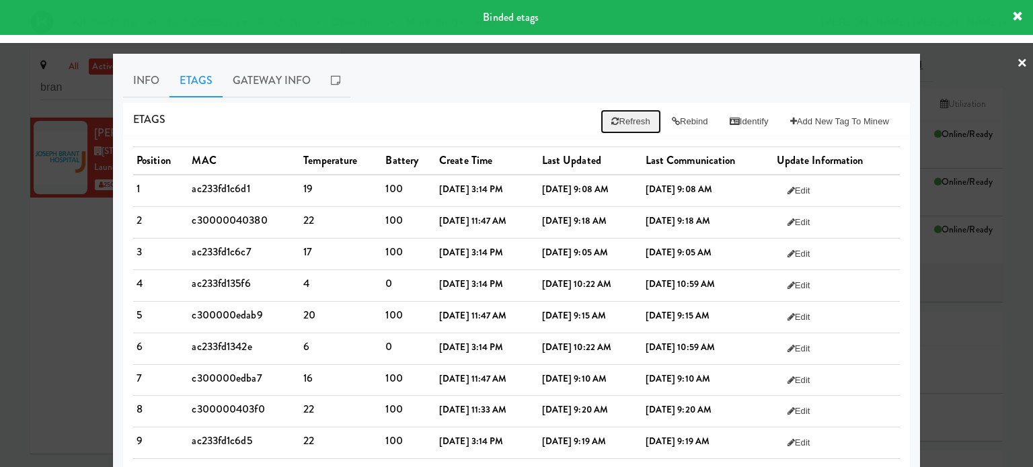
click at [614, 126] on button "Refresh" at bounding box center [630, 122] width 60 height 24
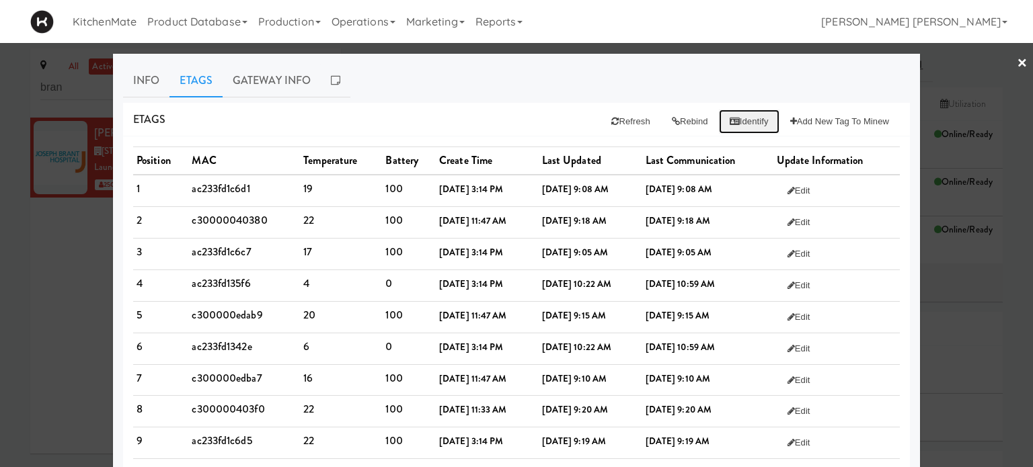
click at [729, 122] on icon at bounding box center [734, 121] width 10 height 9
click at [494, 104] on div "Etags Refresh Rebind Identify Add New Tag to Minew" at bounding box center [516, 120] width 787 height 34
click at [300, 125] on div "Etags Refresh Rebind Identify Add New Tag to Minew" at bounding box center [516, 120] width 787 height 34
click at [146, 85] on link "Info" at bounding box center [146, 81] width 46 height 34
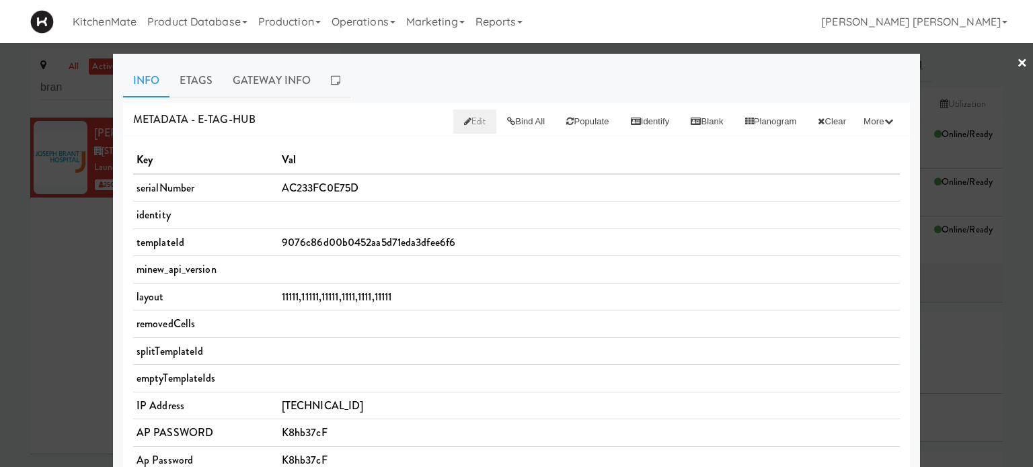
click at [453, 114] on link "Edit" at bounding box center [475, 122] width 44 height 24
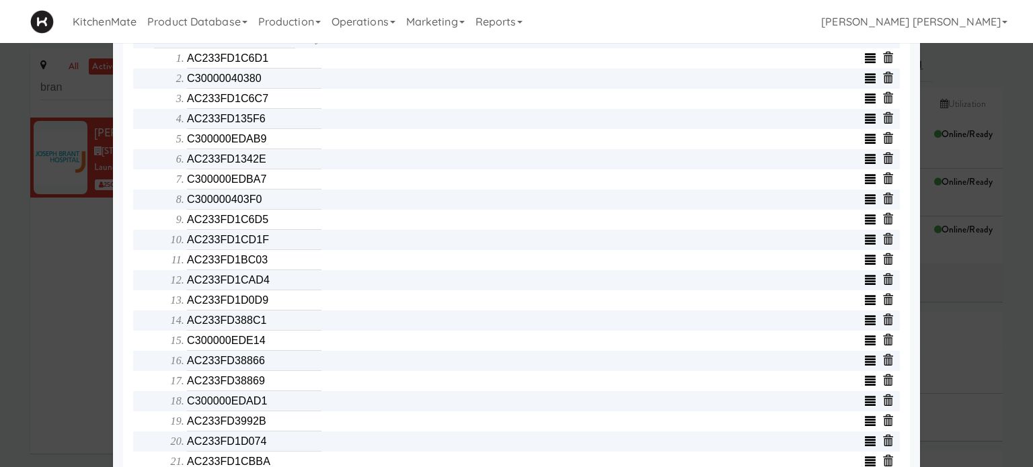
scroll to position [511, 0]
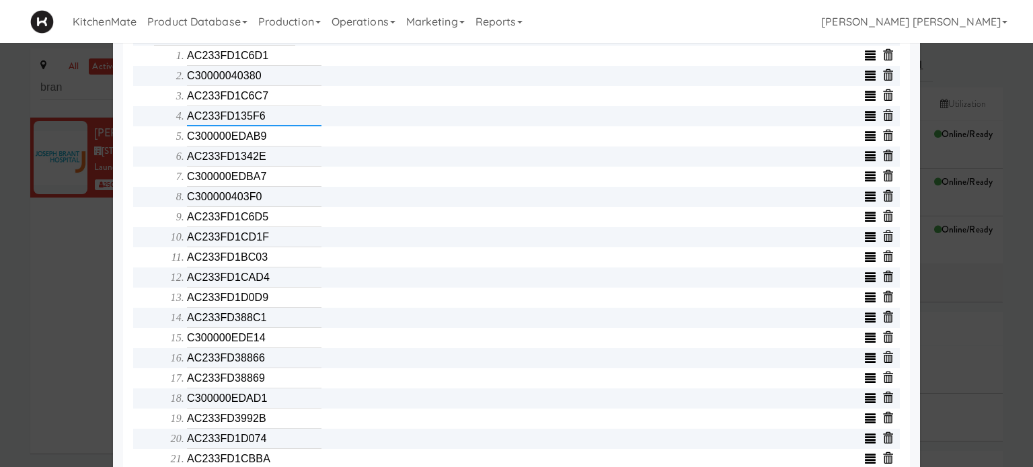
click at [286, 118] on input "AC233FD135F6" at bounding box center [254, 116] width 134 height 20
type input "AC233FD1CE3A"
click at [279, 167] on input "AC233FD1342E" at bounding box center [254, 157] width 134 height 20
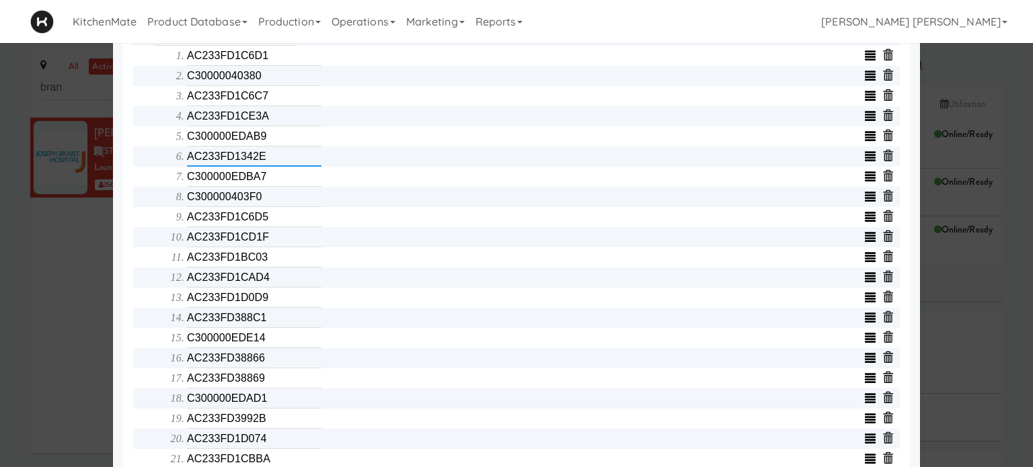
click at [279, 167] on input "AC233FD1342E" at bounding box center [254, 157] width 134 height 20
type input "C300000EDCFB"
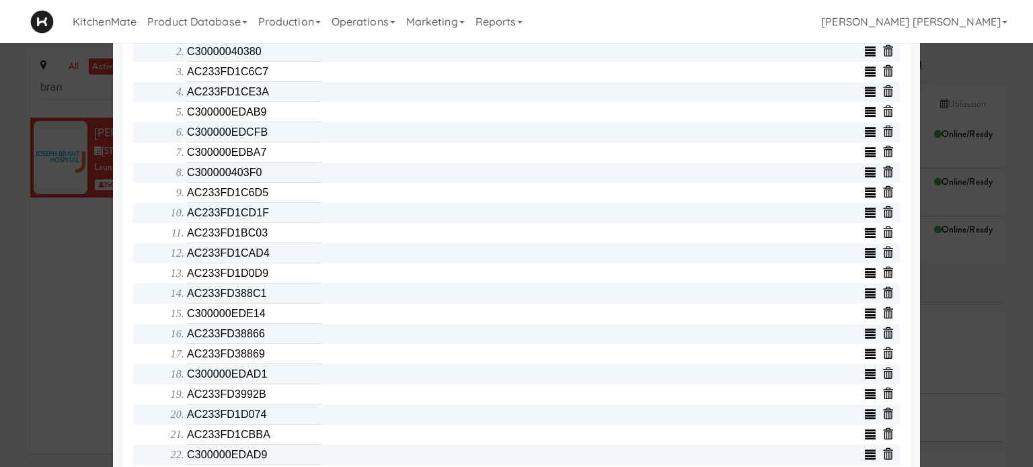
click at [123, 215] on div "Object serialNumber AC233FC0E75D identity templateId 9076c86d00b0452aa5d71eda3d…" at bounding box center [516, 144] width 787 height 1086
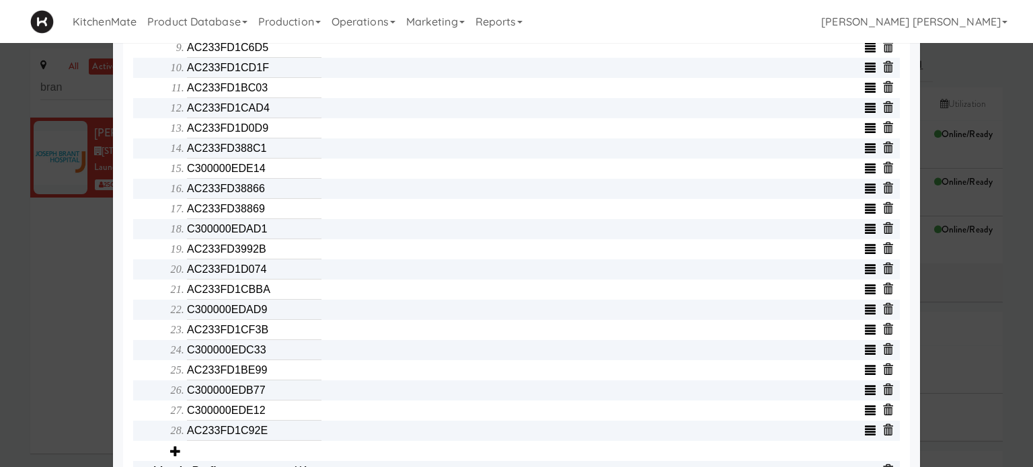
scroll to position [699, 0]
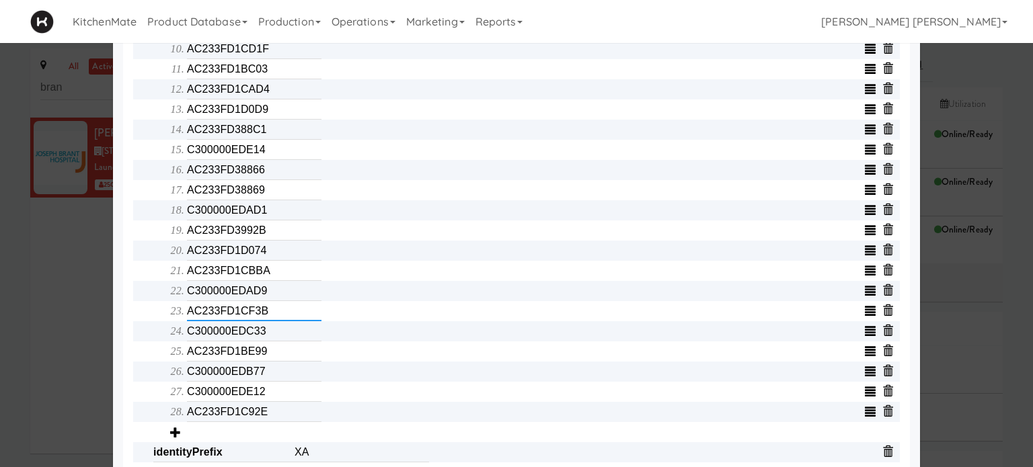
click at [263, 312] on input "AC233FD1CF3B" at bounding box center [254, 311] width 134 height 20
type input "A"
type input "C300000EDE5F"
click at [282, 357] on input "AC233FD1BE99" at bounding box center [254, 351] width 134 height 20
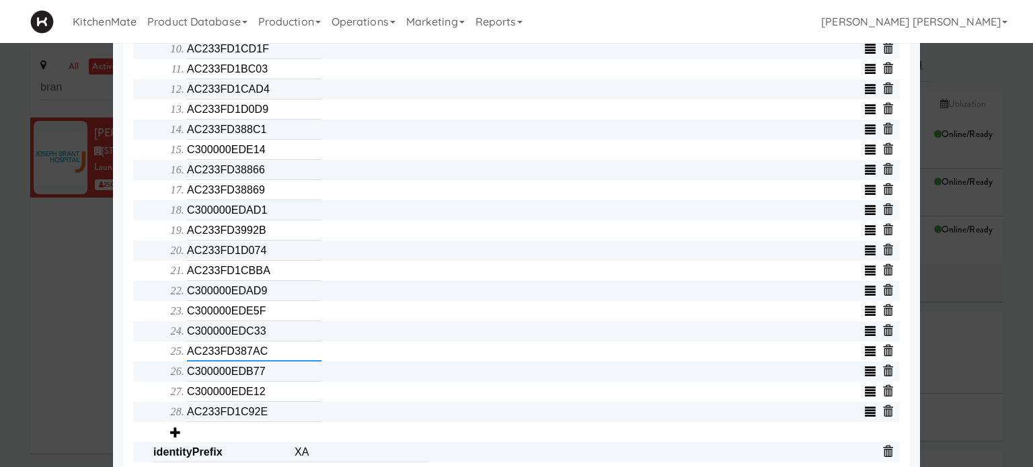
type input "AC233FD387AC"
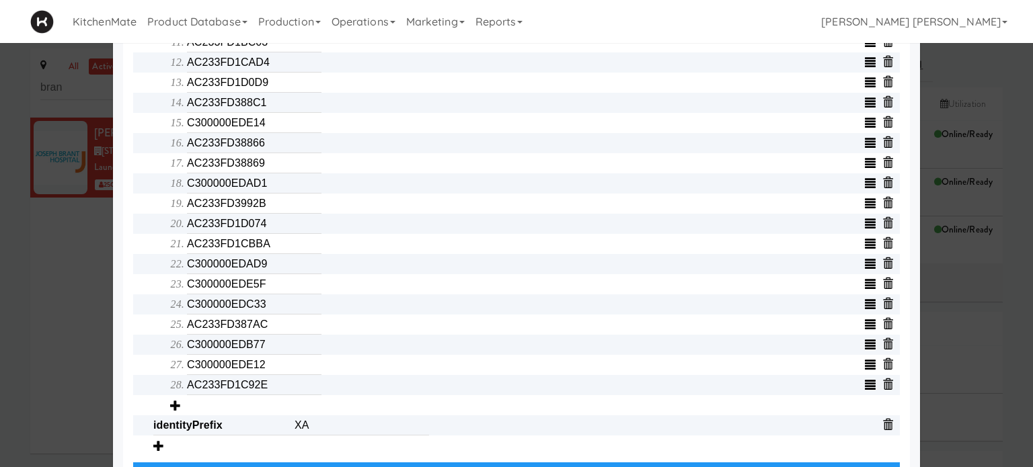
scroll to position [772, 0]
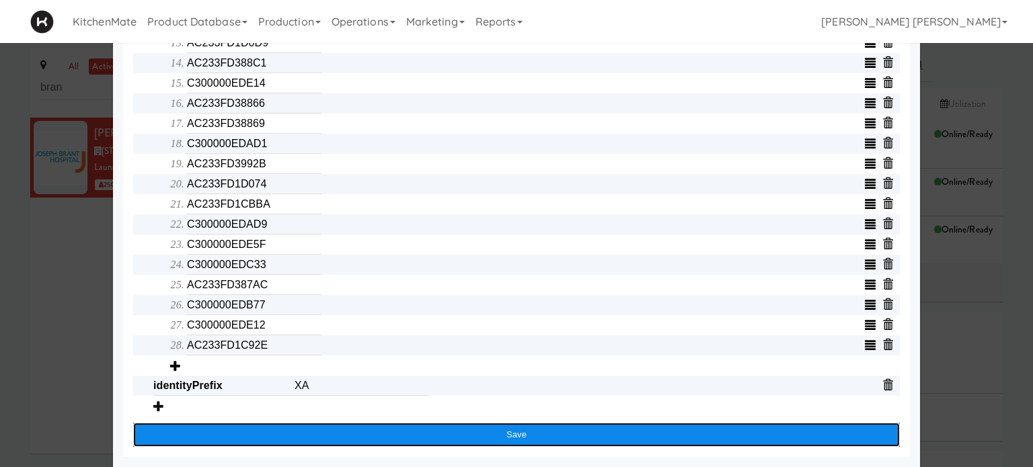
click at [317, 437] on button "Save" at bounding box center [516, 435] width 766 height 24
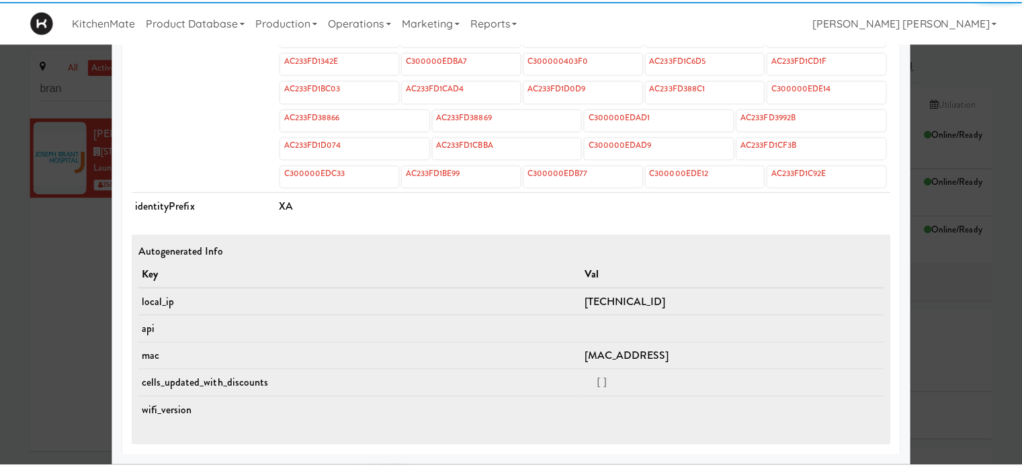
scroll to position [641, 0]
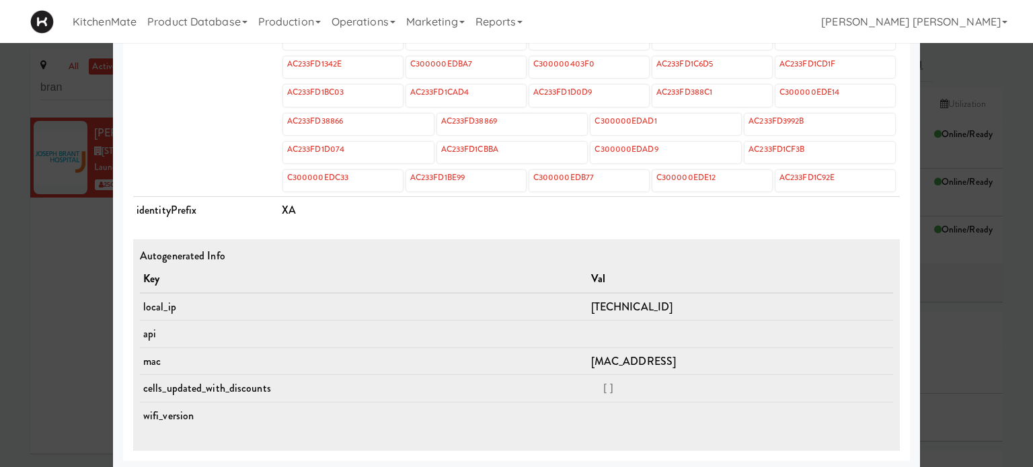
click at [59, 295] on div at bounding box center [516, 233] width 1033 height 467
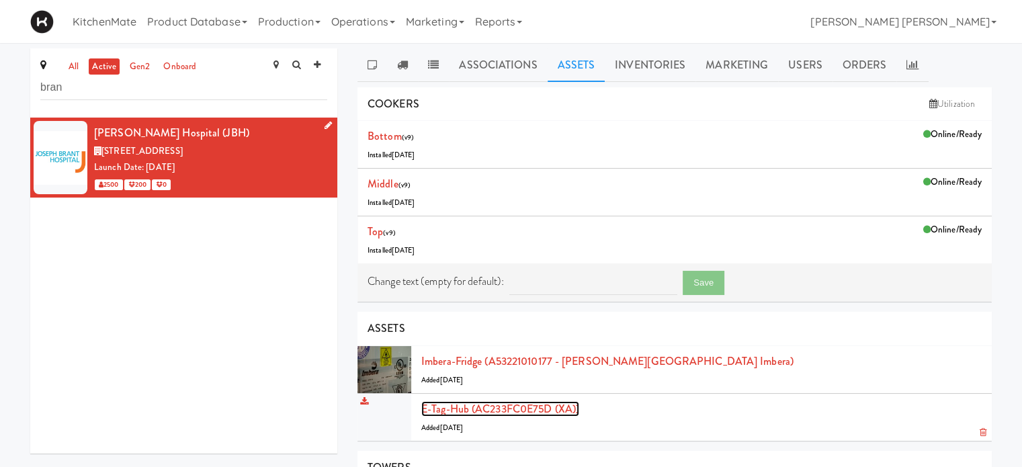
click at [489, 401] on link "E-tag-hub (AC233FC0E75D (XA))" at bounding box center [500, 408] width 158 height 15
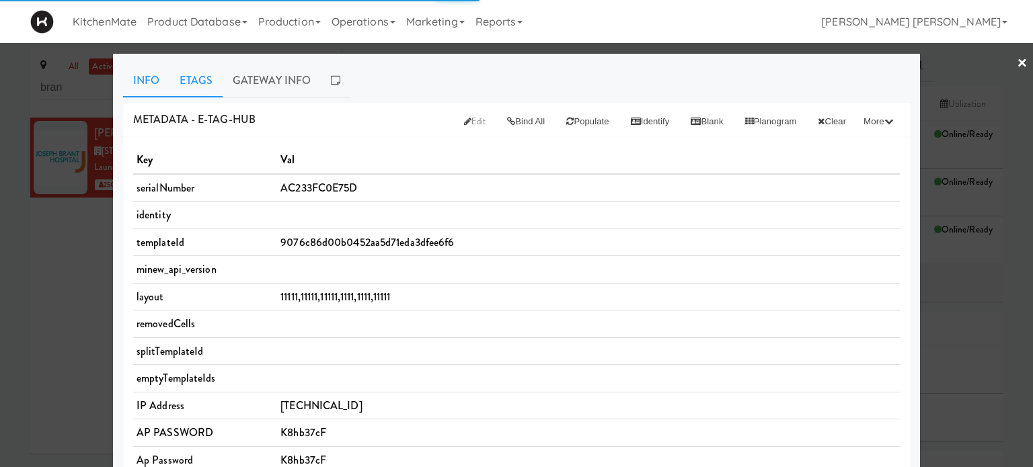
click at [199, 83] on link "Etags" at bounding box center [195, 81] width 53 height 34
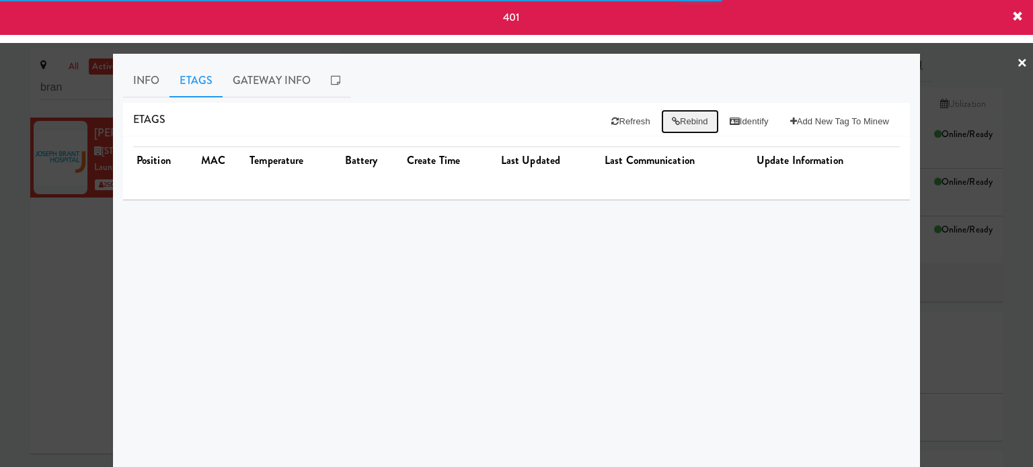
click at [679, 122] on button "Rebind" at bounding box center [690, 122] width 58 height 24
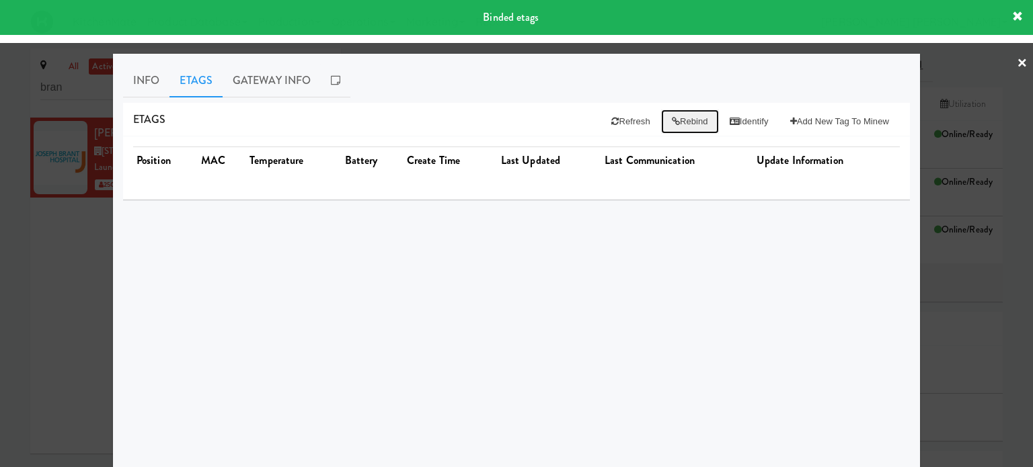
click at [679, 122] on button "Rebind" at bounding box center [690, 122] width 58 height 24
click at [605, 119] on button "Refresh" at bounding box center [630, 122] width 60 height 24
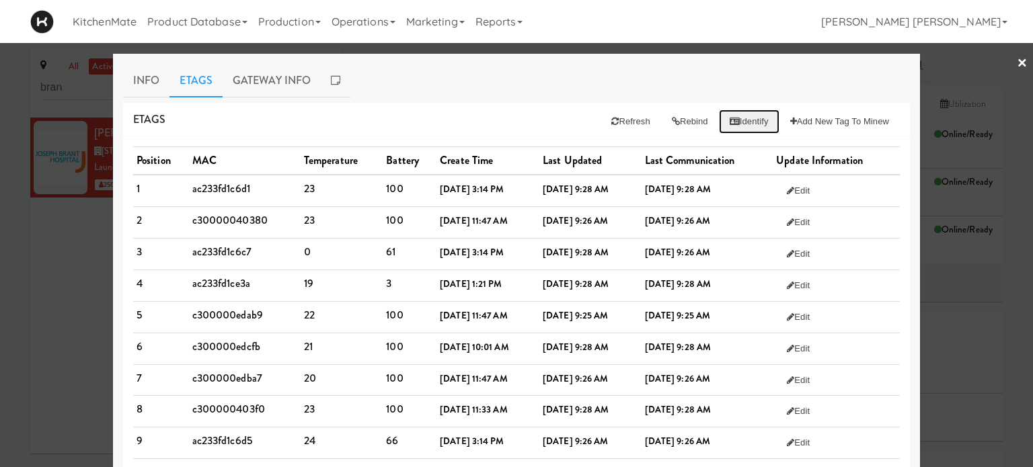
click at [736, 119] on button "Identify" at bounding box center [749, 122] width 61 height 24
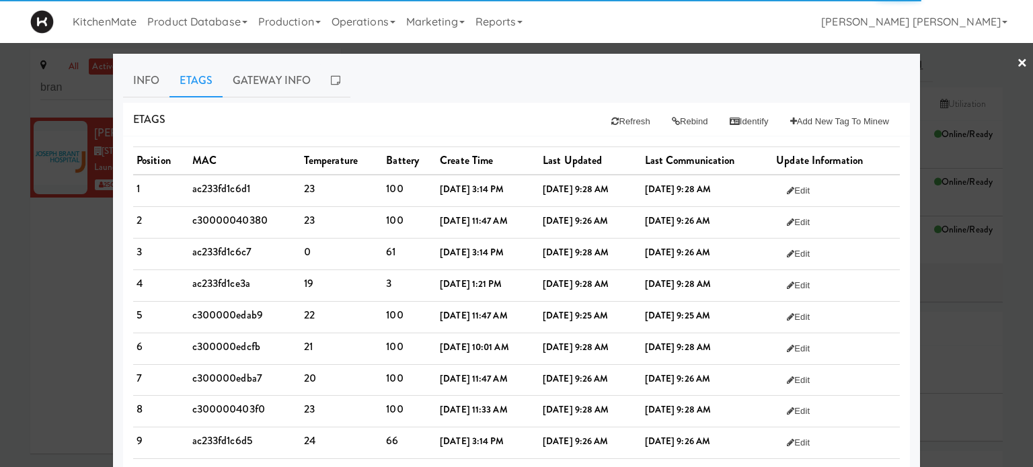
click at [424, 107] on div "Etags Refresh Rebind Identify Add New Tag to Minew" at bounding box center [516, 120] width 787 height 34
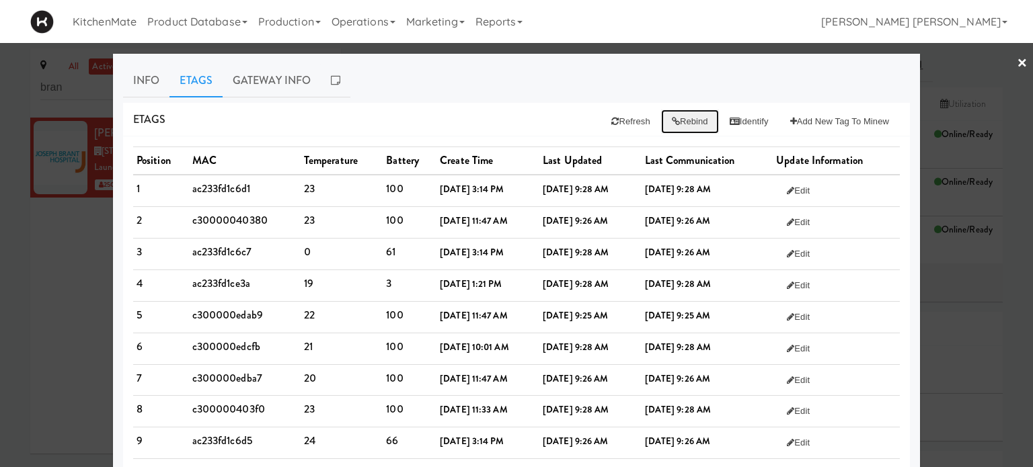
click at [688, 122] on button "Rebind" at bounding box center [690, 122] width 58 height 24
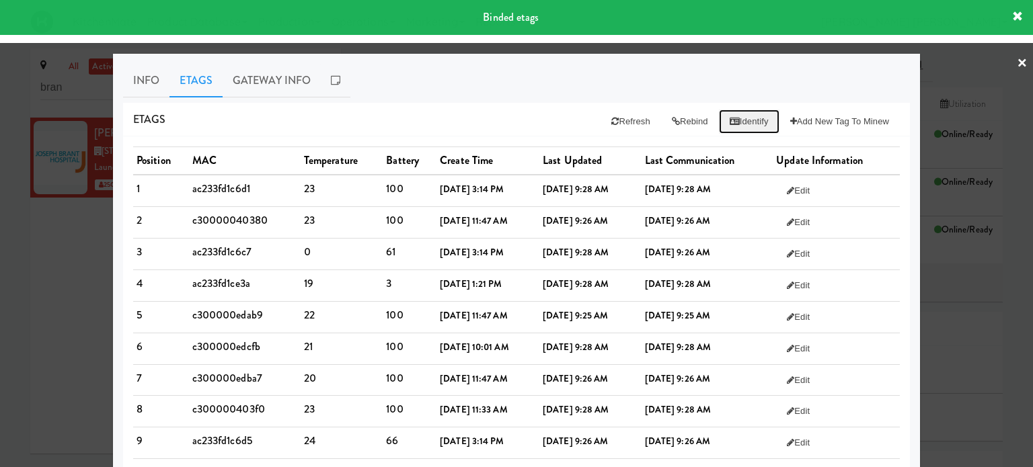
click at [729, 120] on icon at bounding box center [734, 121] width 10 height 9
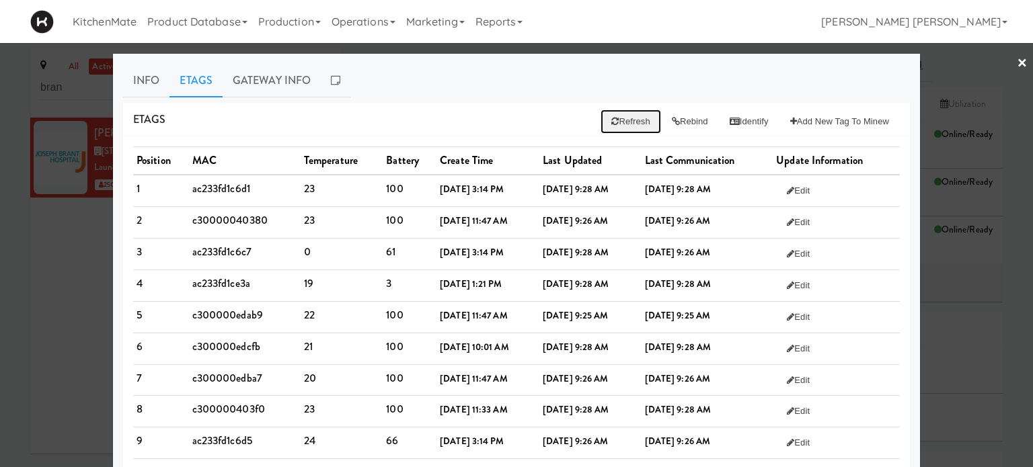
click at [600, 112] on button "Refresh" at bounding box center [630, 122] width 60 height 24
click at [149, 81] on link "Info" at bounding box center [146, 81] width 46 height 34
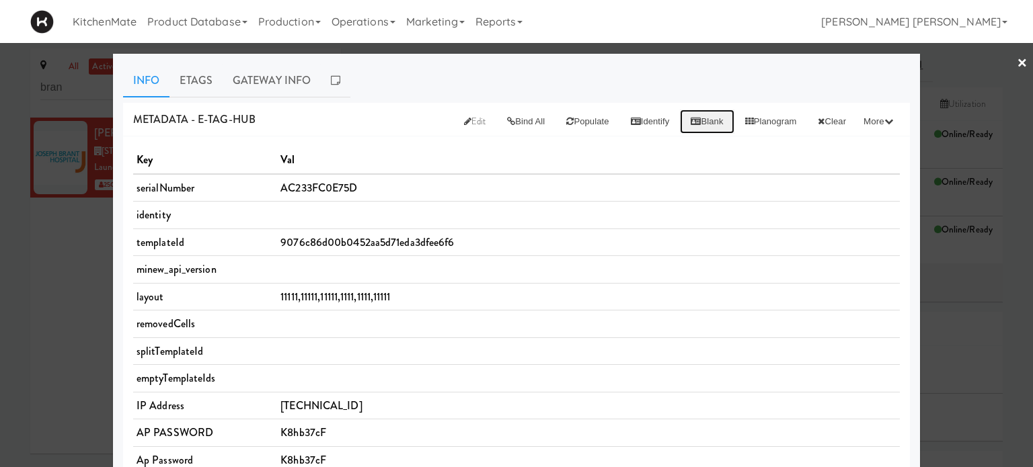
click at [690, 116] on button "Blank" at bounding box center [707, 122] width 54 height 24
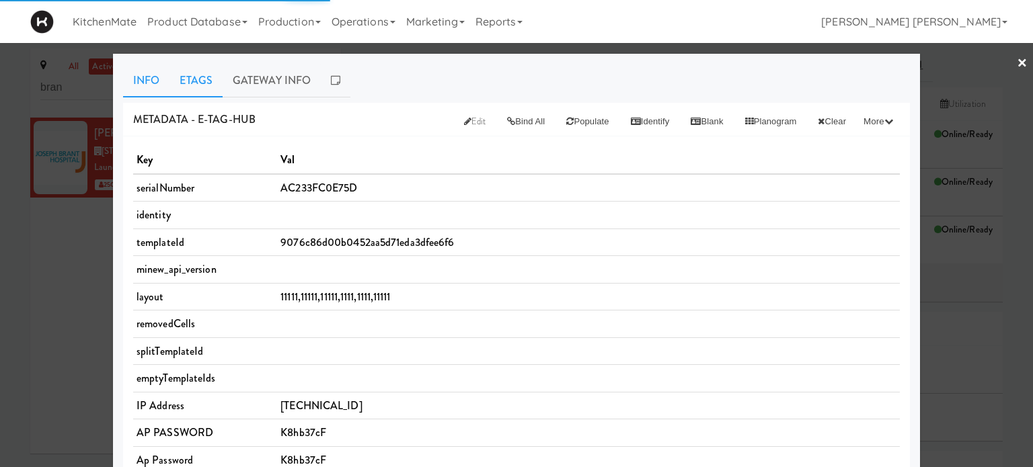
click at [189, 80] on link "Etags" at bounding box center [195, 81] width 53 height 34
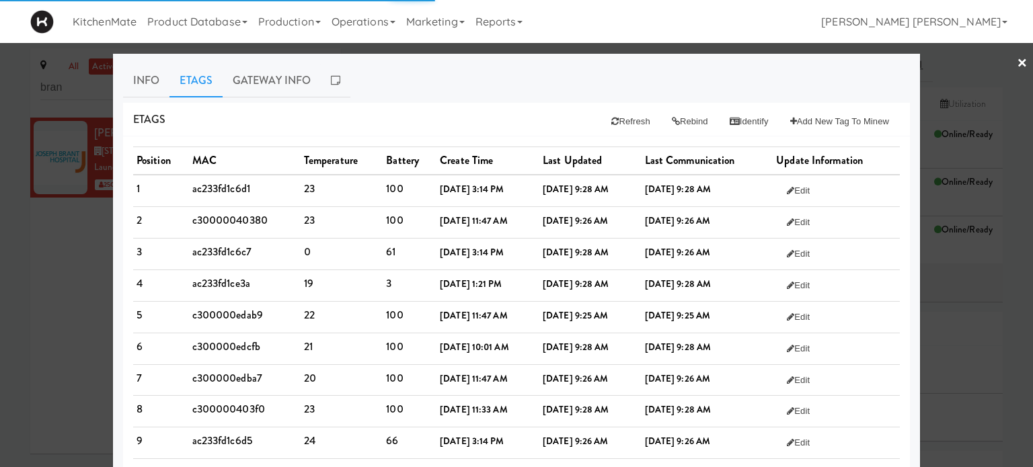
click at [438, 85] on ul "Info Etags Gateway Info" at bounding box center [516, 81] width 787 height 34
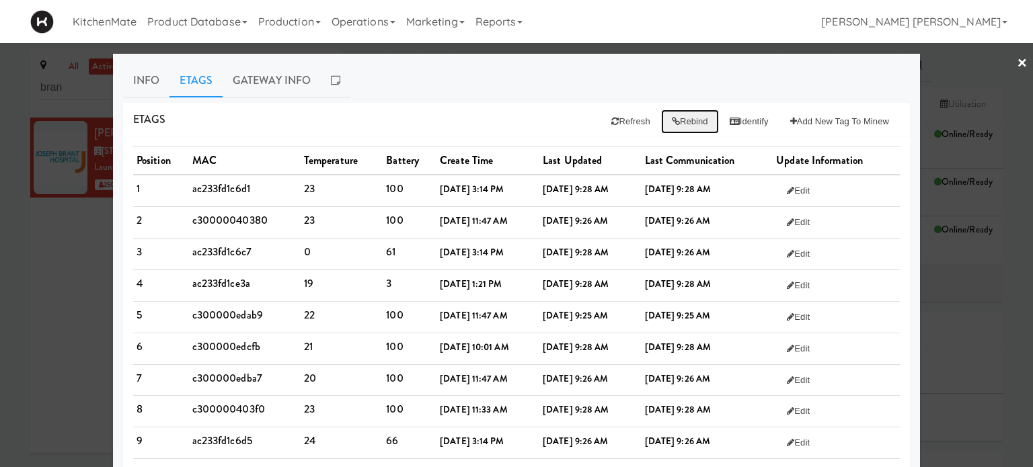
click at [672, 118] on button "Rebind" at bounding box center [690, 122] width 58 height 24
click at [138, 87] on link "Info" at bounding box center [146, 81] width 46 height 34
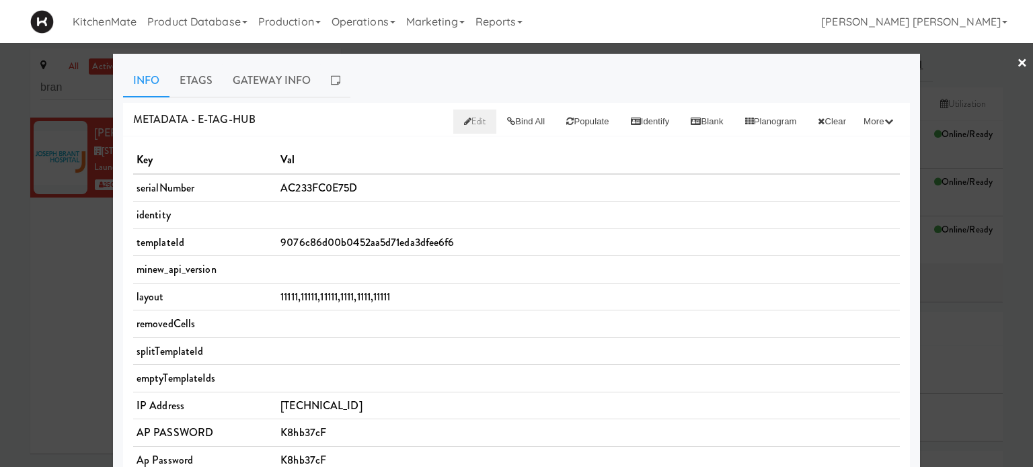
click at [464, 126] on span "Edit" at bounding box center [475, 121] width 22 height 13
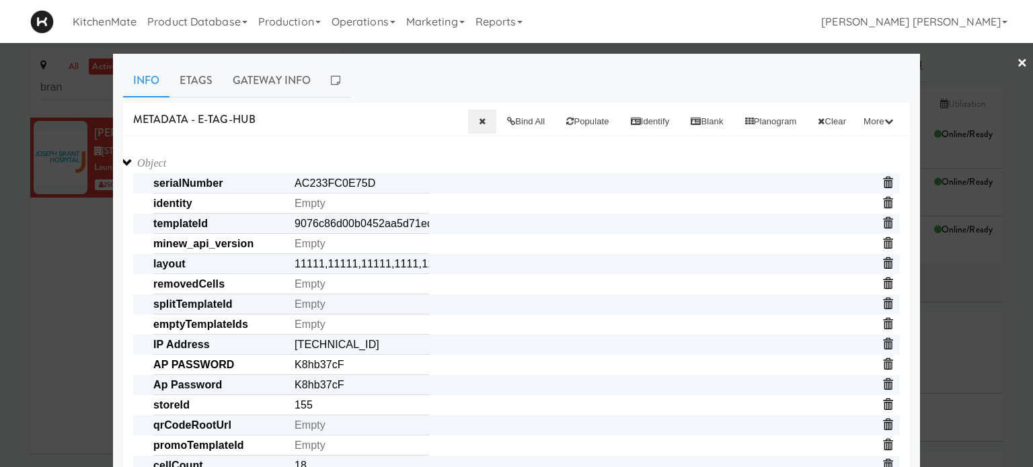
click at [387, 130] on div "METADATA - e-tag-hub Bind All Populate Identify Blank Planogram Clear More Clea…" at bounding box center [516, 120] width 787 height 34
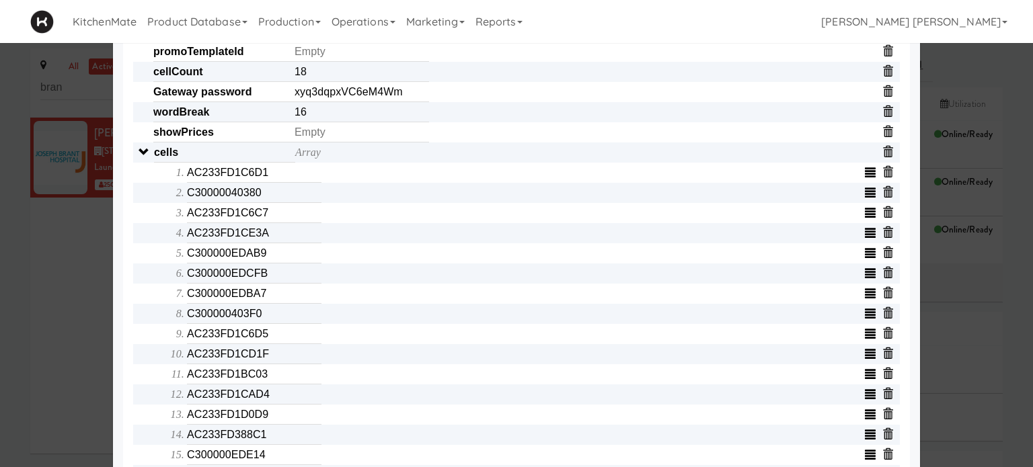
scroll to position [484, 0]
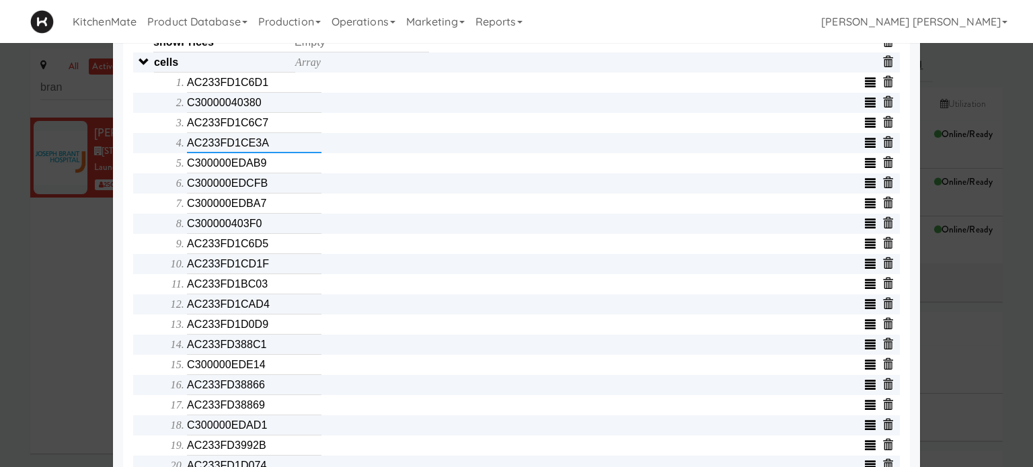
click at [284, 148] on input "AC233FD1CE3A" at bounding box center [254, 143] width 134 height 20
type input "AC233FD1342E"
click at [123, 196] on div "Object serialNumber AC233FC0E75D identity templateId 9076c86d00b0452aa5d71eda3d…" at bounding box center [516, 195] width 787 height 1086
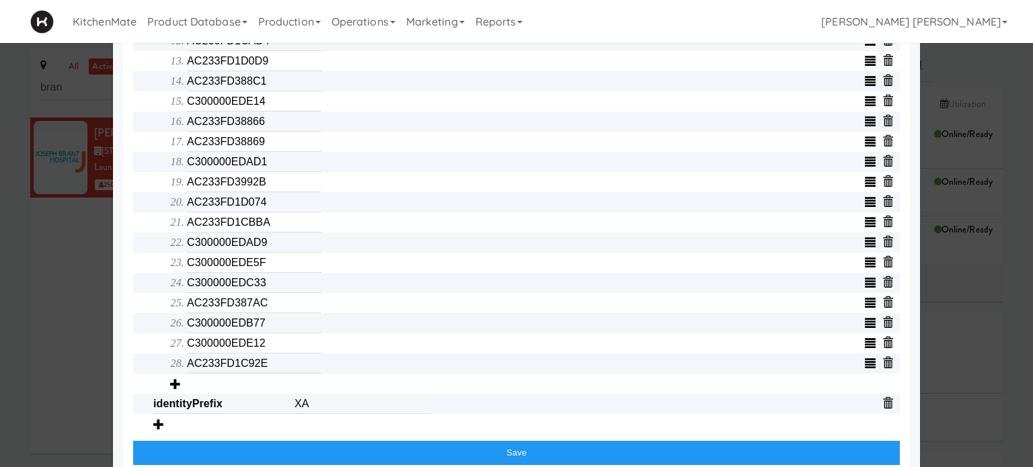
scroll to position [772, 0]
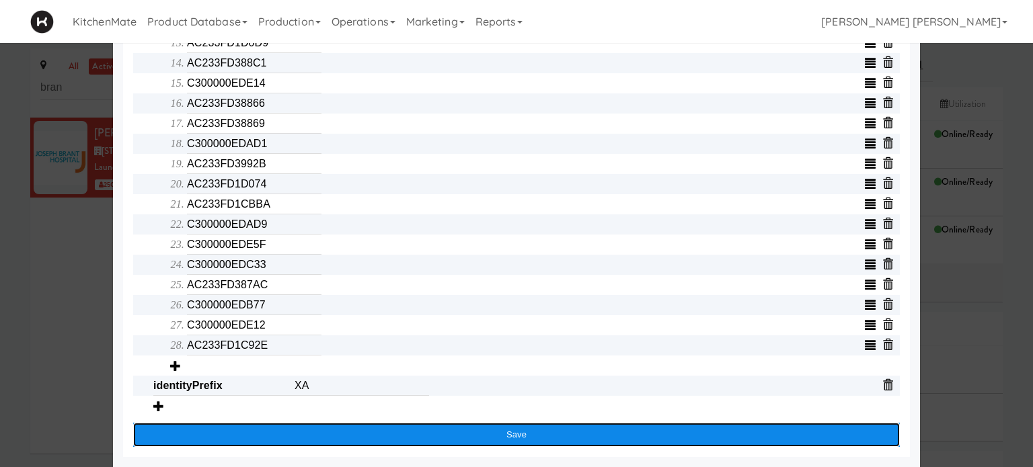
click at [500, 430] on button "Save" at bounding box center [516, 435] width 766 height 24
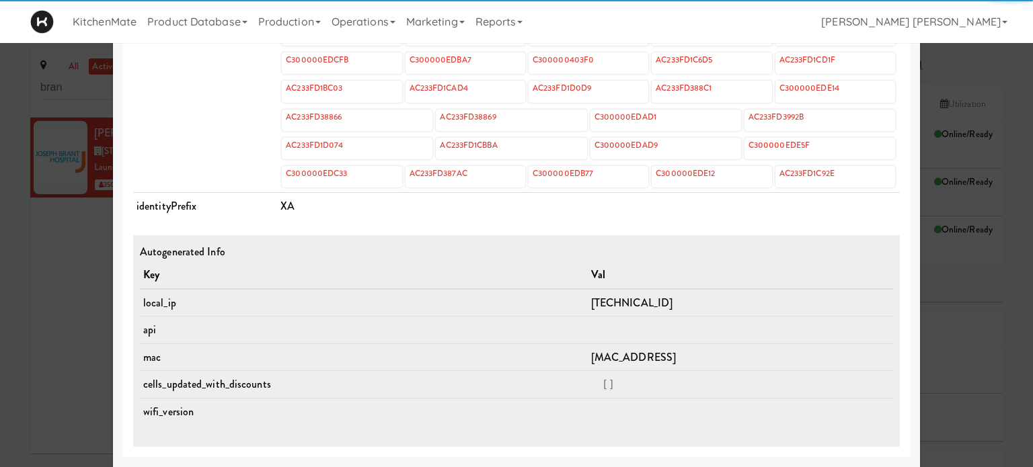
scroll to position [641, 0]
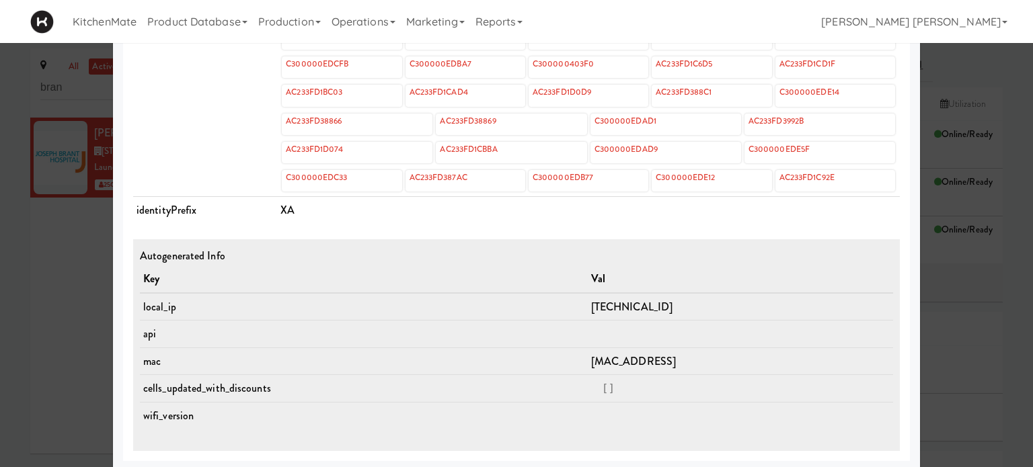
click at [51, 306] on div at bounding box center [516, 233] width 1033 height 467
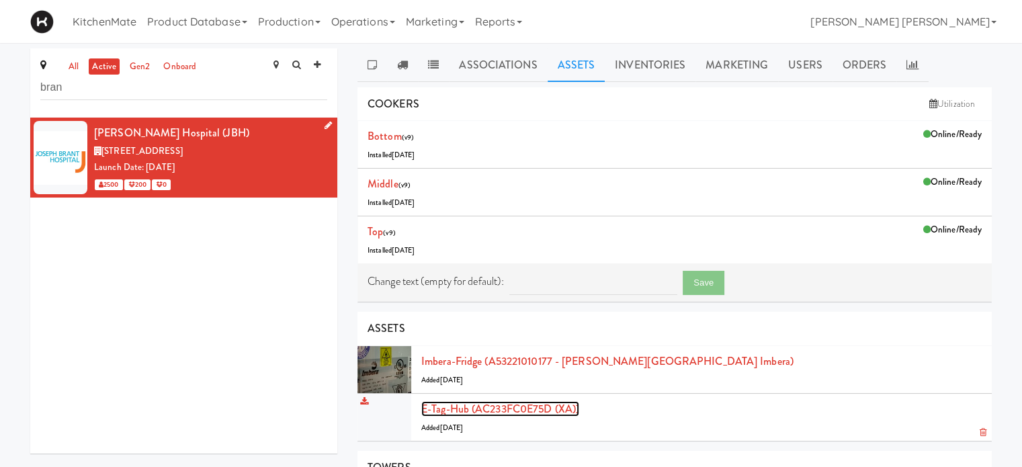
click at [497, 407] on link "E-tag-hub (AC233FC0E75D (XA))" at bounding box center [500, 408] width 158 height 15
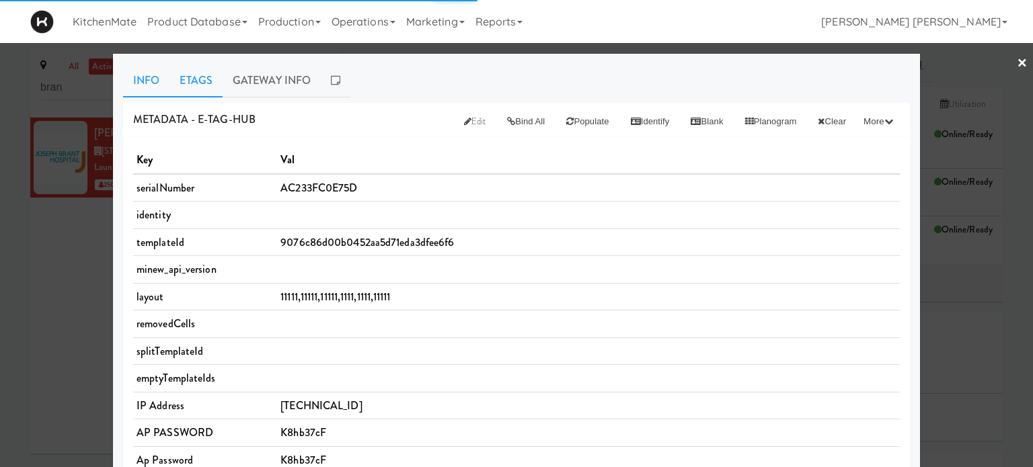
click at [196, 80] on link "Etags" at bounding box center [195, 81] width 53 height 34
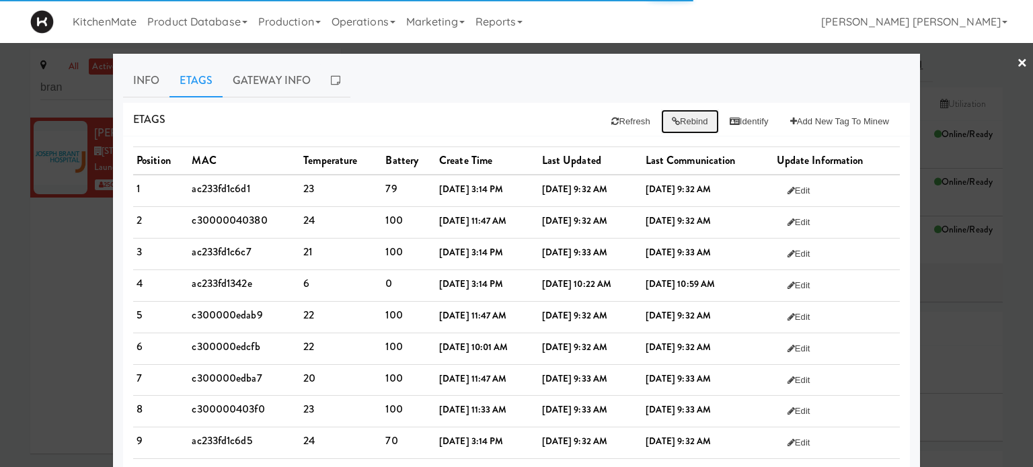
click at [687, 122] on button "Rebind" at bounding box center [690, 122] width 58 height 24
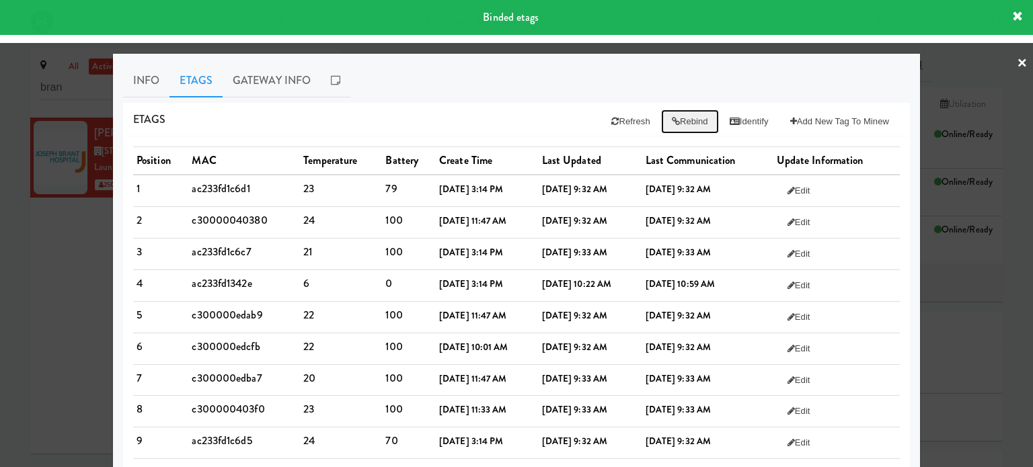
click at [673, 120] on button "Rebind" at bounding box center [690, 122] width 58 height 24
click at [611, 123] on button "Refresh" at bounding box center [630, 122] width 60 height 24
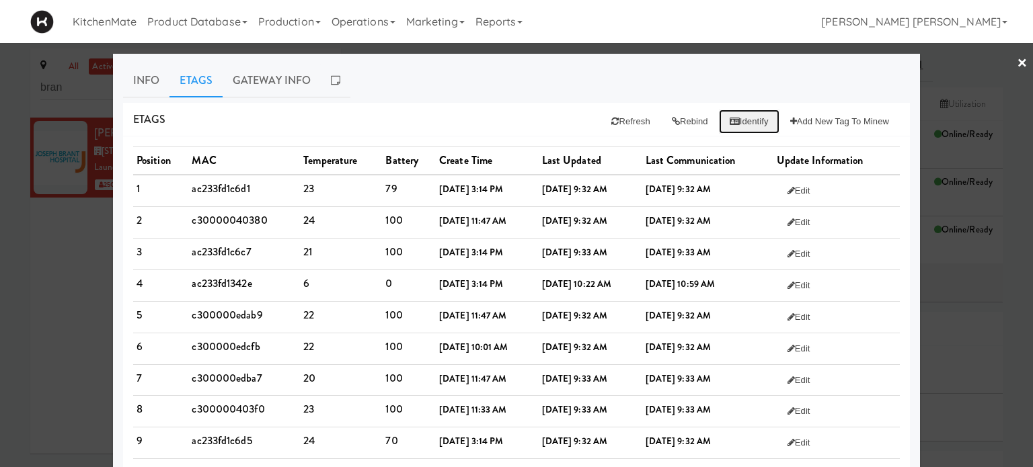
click at [743, 122] on button "Identify" at bounding box center [749, 122] width 61 height 24
click at [140, 75] on link "Info" at bounding box center [146, 81] width 46 height 34
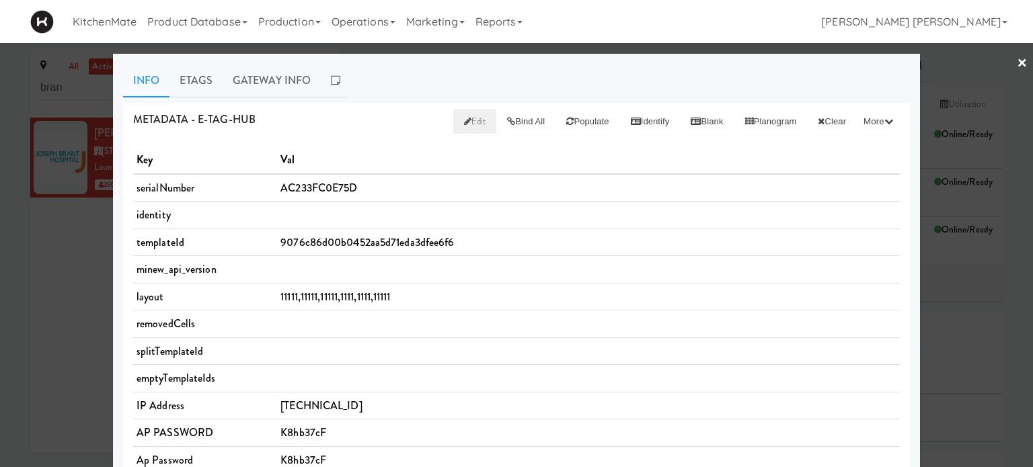
click at [464, 126] on span "Edit" at bounding box center [475, 121] width 22 height 13
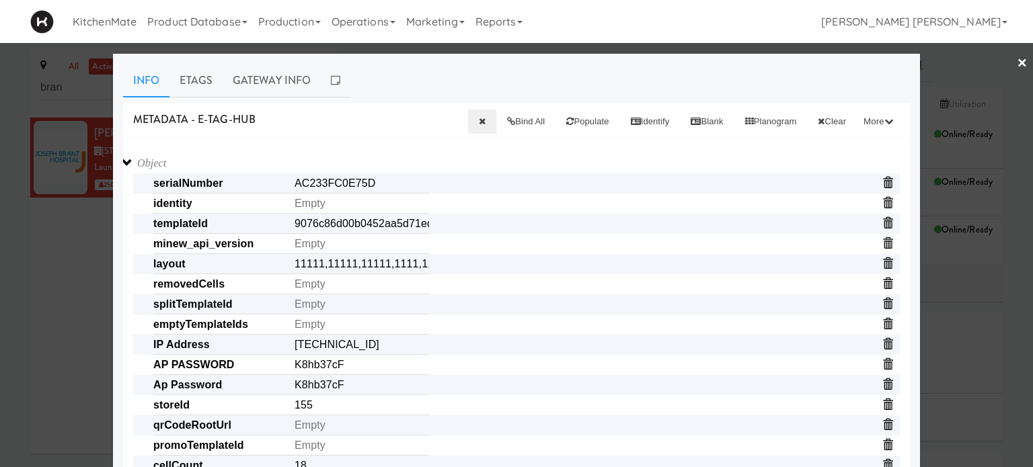
click at [524, 229] on span "templateId 9076c86d00b0452aa5d71eda3dfee6f6" at bounding box center [526, 224] width 746 height 20
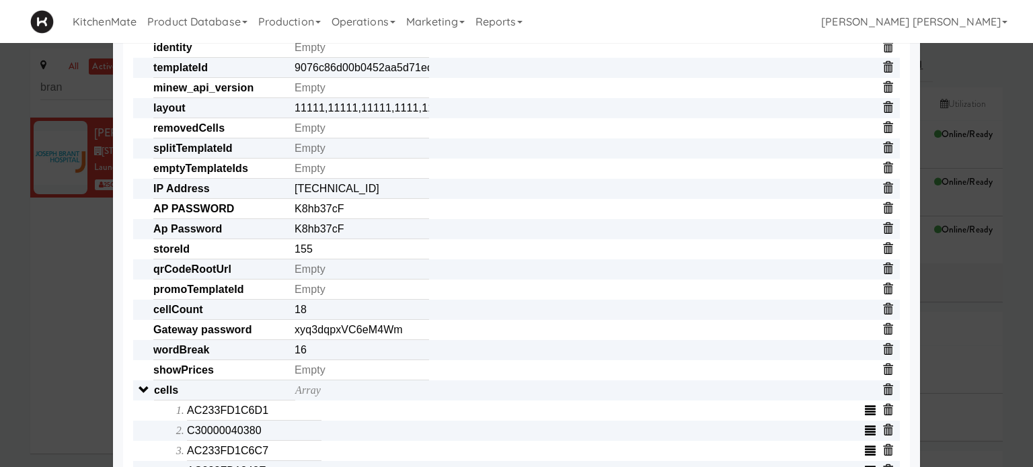
scroll to position [323, 0]
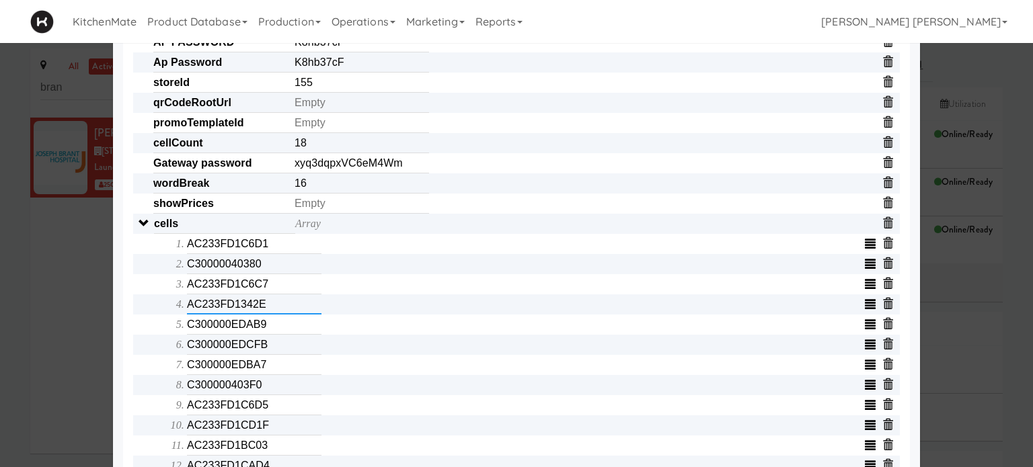
click at [279, 311] on input "AC233FD1342E" at bounding box center [254, 304] width 134 height 20
type input "AC233FD1CC62"
click at [125, 339] on div "Object serialNumber AC233FC0E75D identity templateId 9076c86d00b0452aa5d71eda3d…" at bounding box center [516, 357] width 787 height 1086
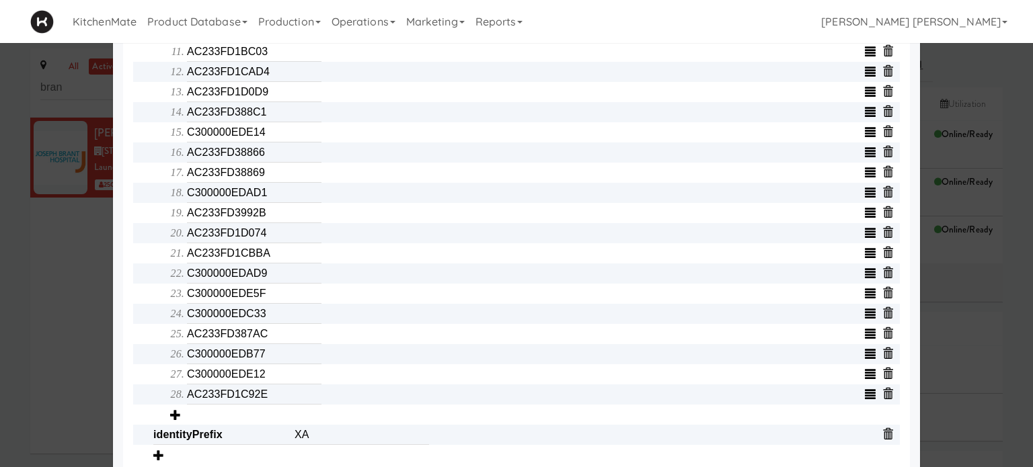
scroll to position [772, 0]
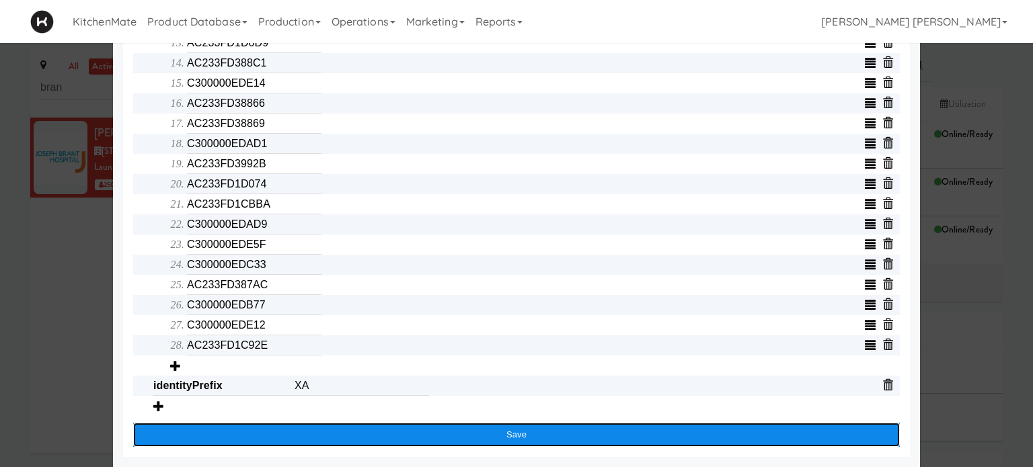
click at [497, 428] on button "Save" at bounding box center [516, 435] width 766 height 24
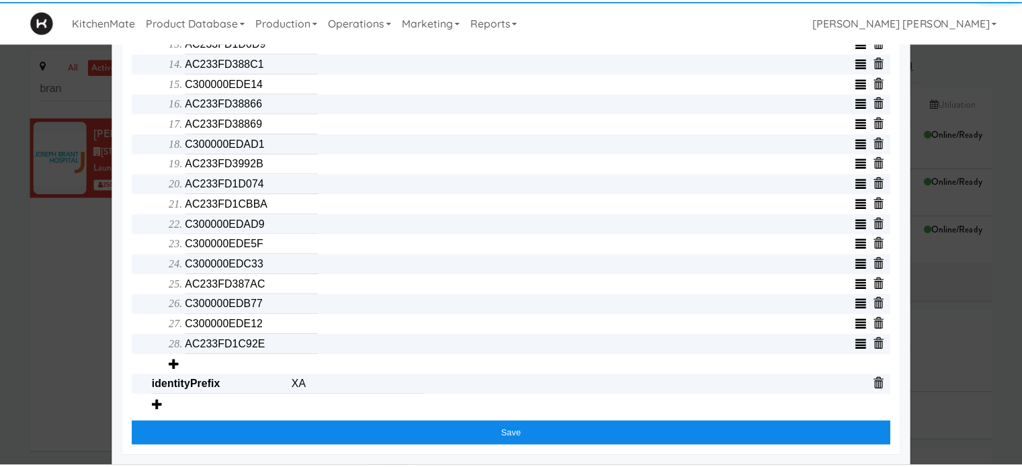
scroll to position [641, 0]
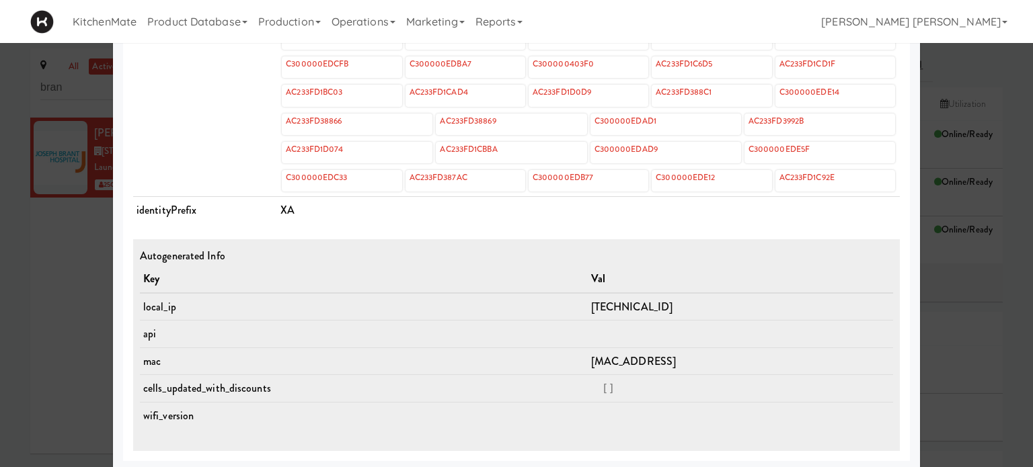
click at [0, 357] on div at bounding box center [516, 233] width 1033 height 467
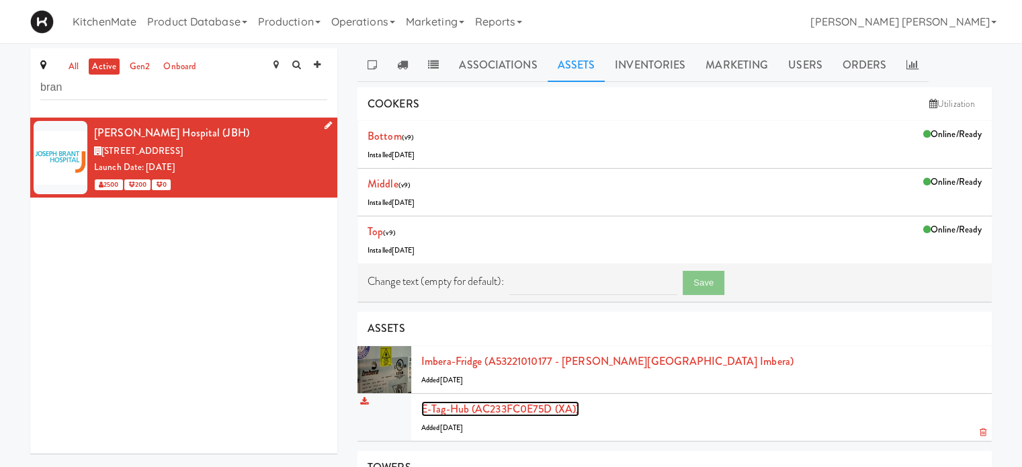
click at [527, 407] on link "E-tag-hub (AC233FC0E75D (XA))" at bounding box center [500, 408] width 158 height 15
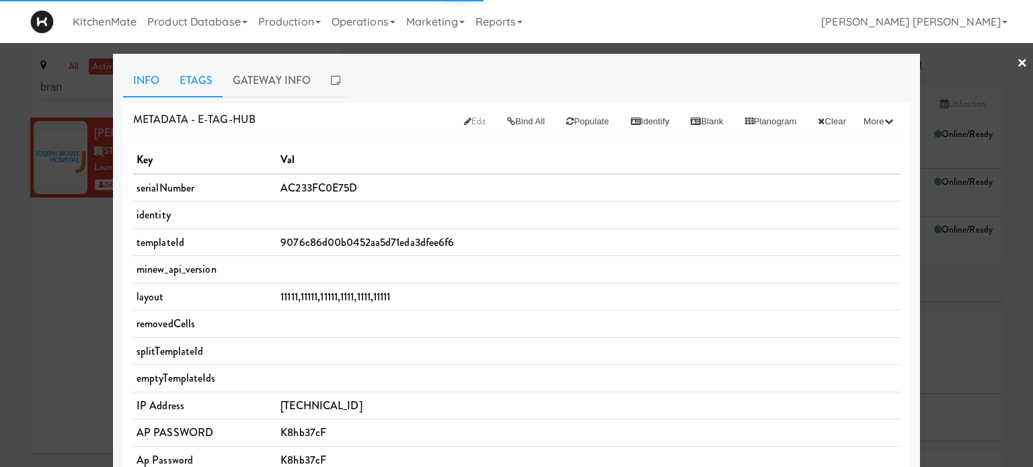
click at [189, 77] on link "Etags" at bounding box center [195, 81] width 53 height 34
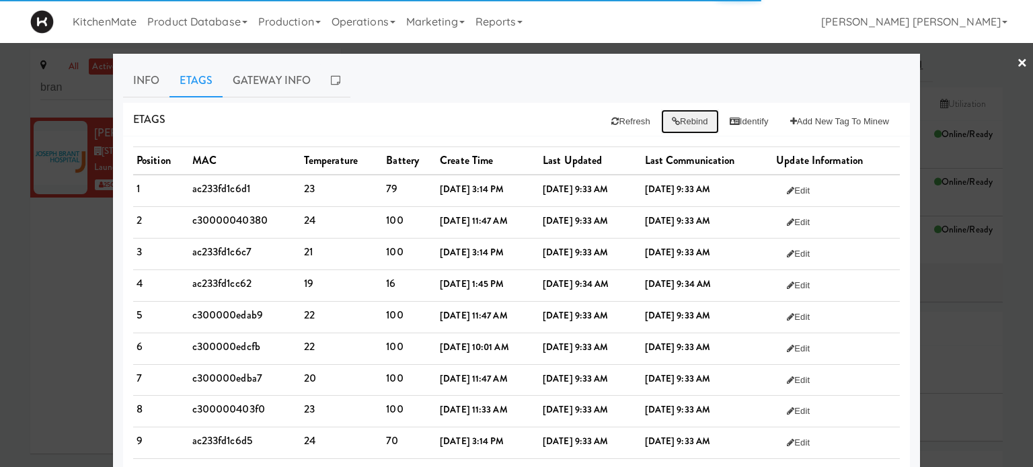
click at [674, 122] on button "Rebind" at bounding box center [690, 122] width 58 height 24
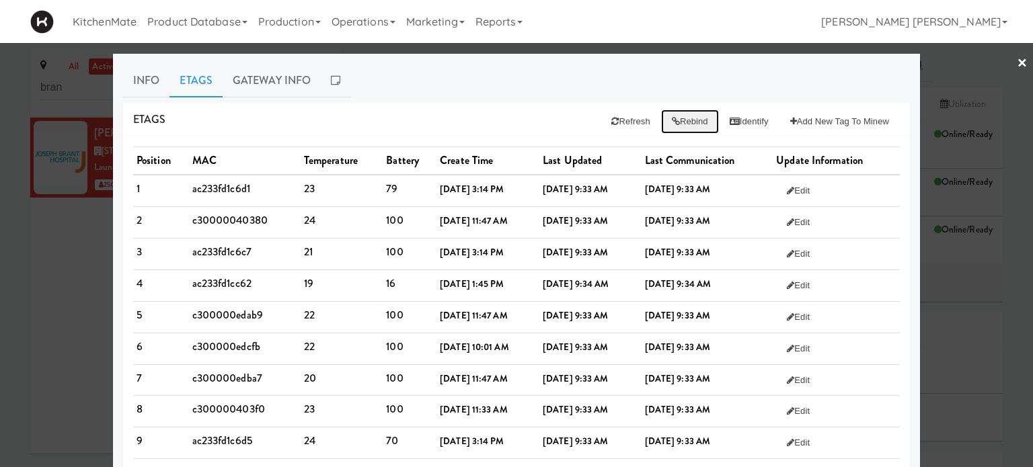
click at [672, 120] on button "Rebind" at bounding box center [690, 122] width 58 height 24
click at [612, 115] on button "Refresh" at bounding box center [630, 122] width 60 height 24
click at [740, 120] on button "Identify" at bounding box center [749, 122] width 61 height 24
click at [455, 95] on ul "Info Etags Gateway Info" at bounding box center [516, 81] width 787 height 34
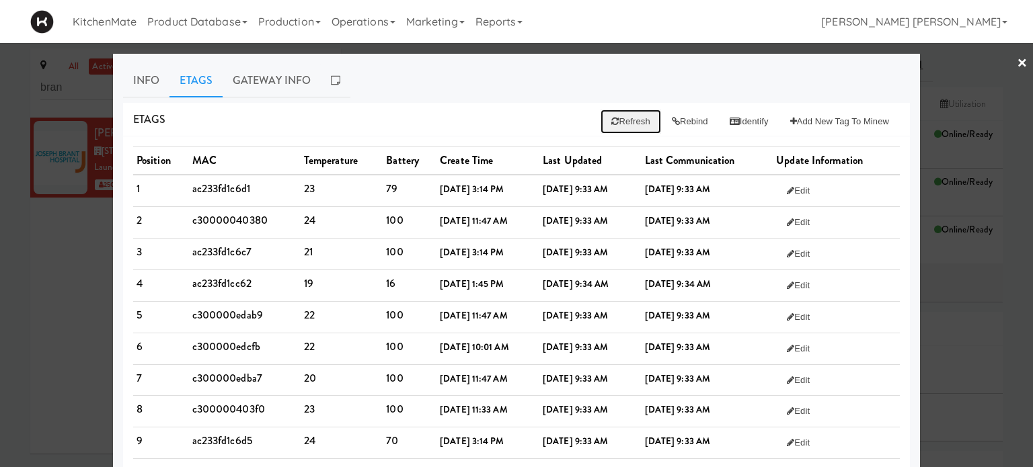
click at [620, 120] on button "Refresh" at bounding box center [630, 122] width 60 height 24
click at [729, 122] on icon at bounding box center [734, 121] width 10 height 9
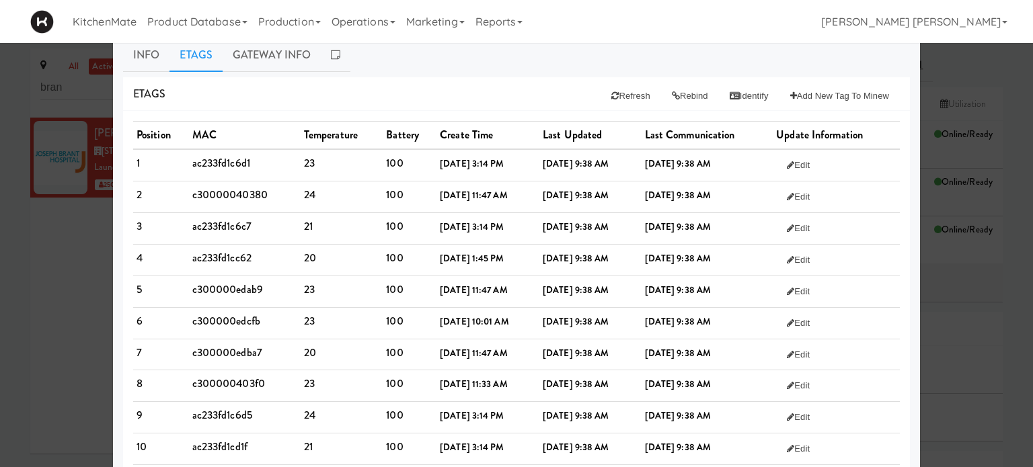
click at [444, 69] on ul "Info Etags Gateway Info" at bounding box center [516, 55] width 787 height 34
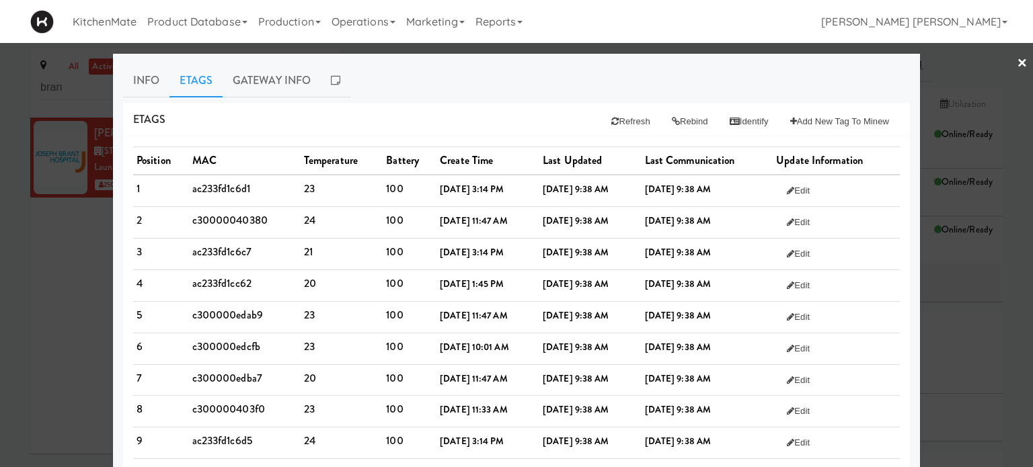
click at [149, 83] on link "Info" at bounding box center [146, 81] width 46 height 34
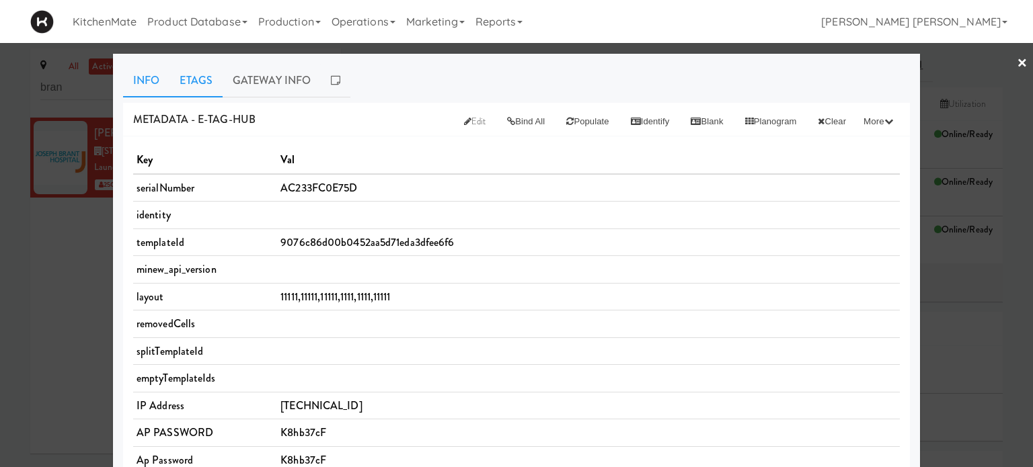
click at [202, 87] on link "Etags" at bounding box center [195, 81] width 53 height 34
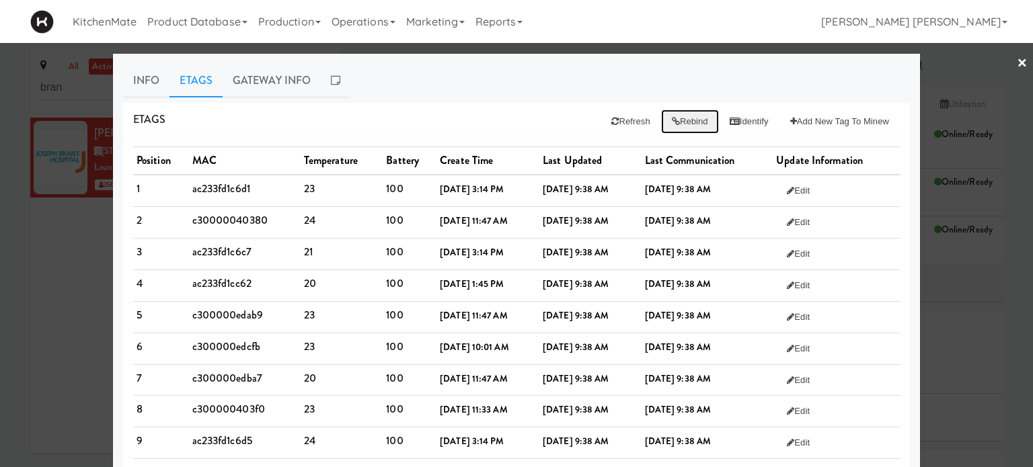
click at [676, 120] on button "Rebind" at bounding box center [690, 122] width 58 height 24
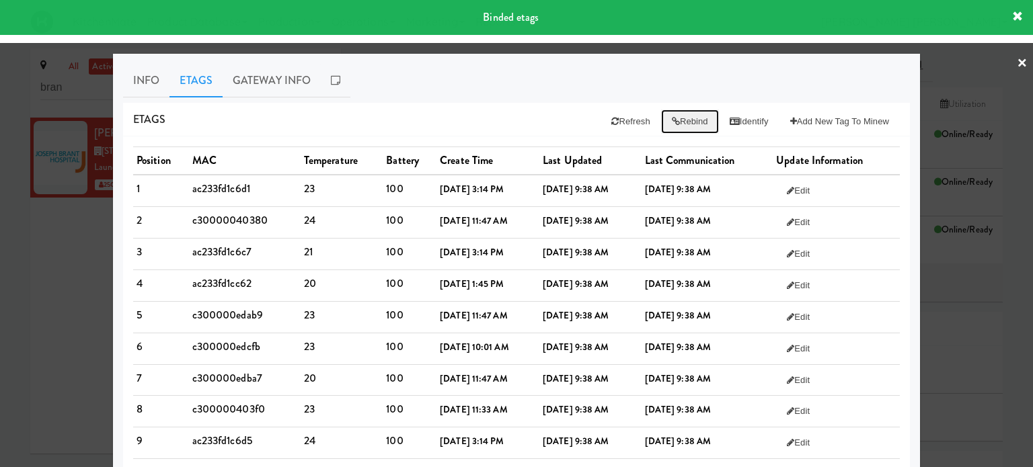
click at [675, 123] on button "Rebind" at bounding box center [690, 122] width 58 height 24
click at [607, 118] on button "Refresh" at bounding box center [630, 122] width 60 height 24
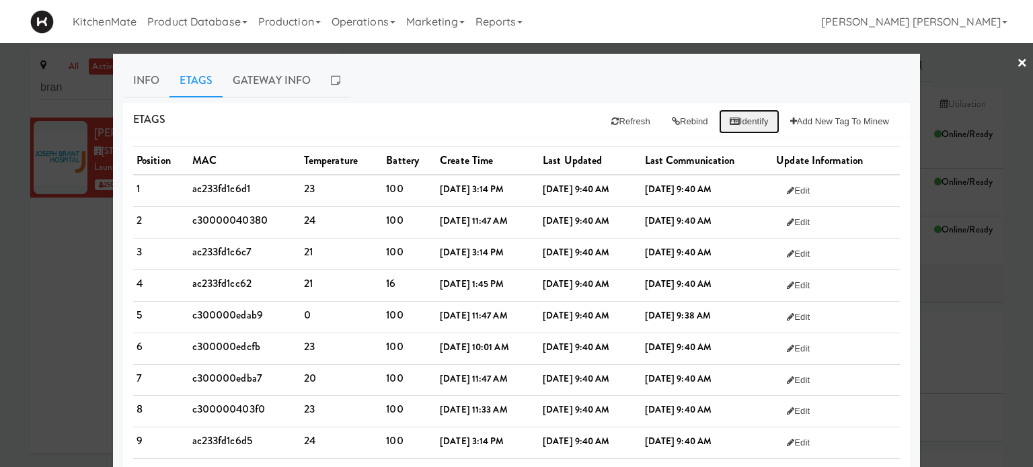
click at [737, 116] on button "Identify" at bounding box center [749, 122] width 61 height 24
click at [501, 84] on ul "Info Etags Gateway Info" at bounding box center [516, 81] width 787 height 34
click at [729, 120] on icon at bounding box center [734, 121] width 10 height 9
click at [139, 77] on link "Info" at bounding box center [146, 81] width 46 height 34
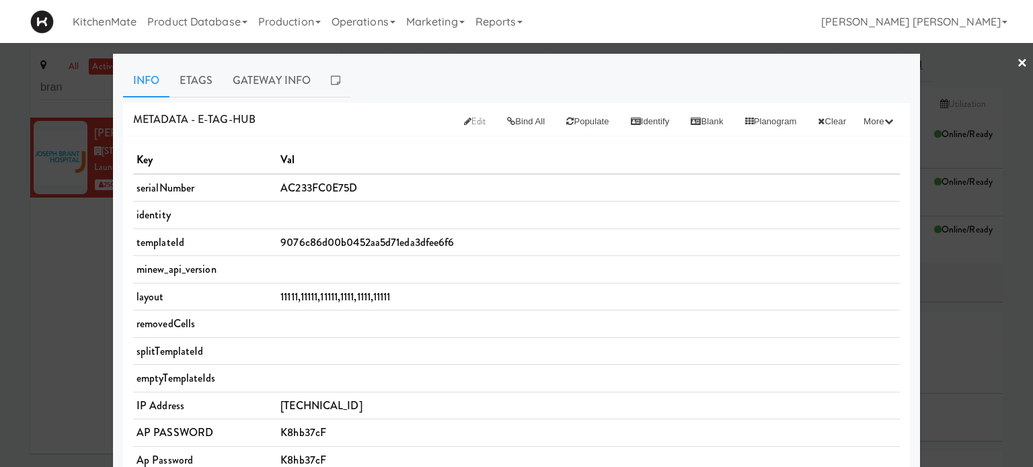
click at [91, 236] on div at bounding box center [516, 233] width 1033 height 467
